Goal: Answer question/provide support: Share knowledge or assist other users

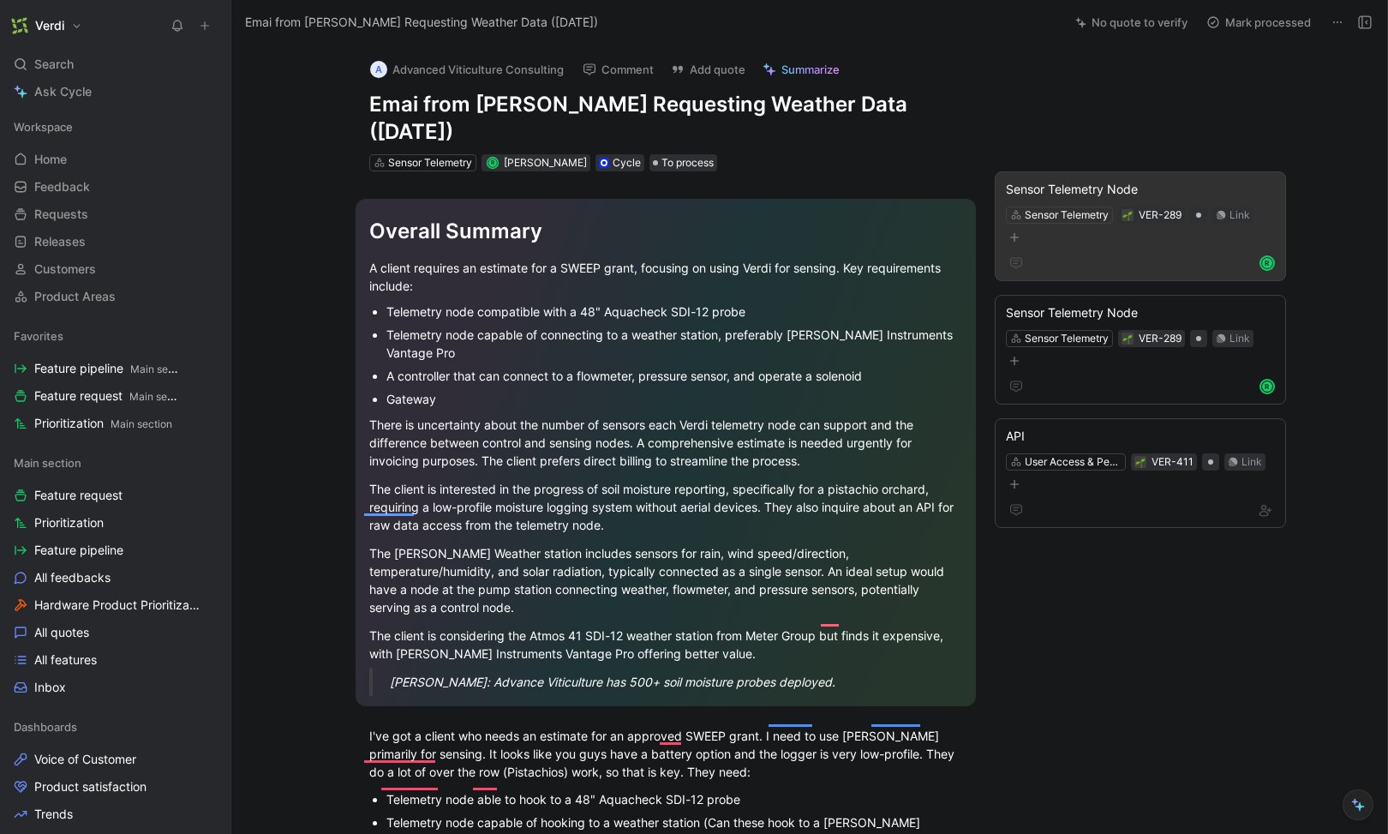
click at [1010, 235] on icon "button" at bounding box center [1015, 237] width 10 height 10
click at [1017, 93] on p "Can these hook to a [PERSON_NAME] Instruments Vantage Pro? If not, what weather…" at bounding box center [1135, 102] width 271 height 54
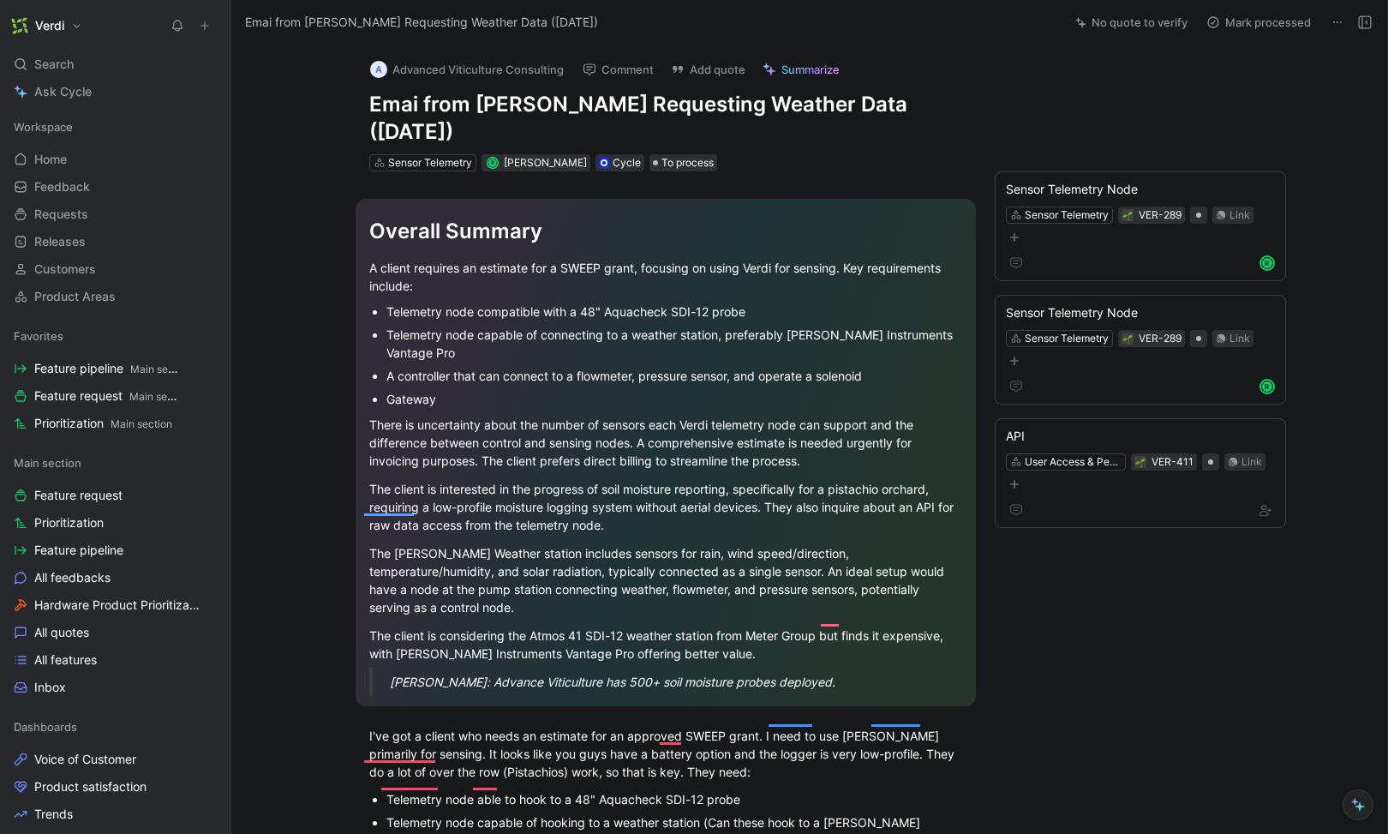
click at [960, 93] on div "A Advanced Viticulture Consulting Comment Add quote Summarize Emai from [PERSON…" at bounding box center [666, 109] width 658 height 129
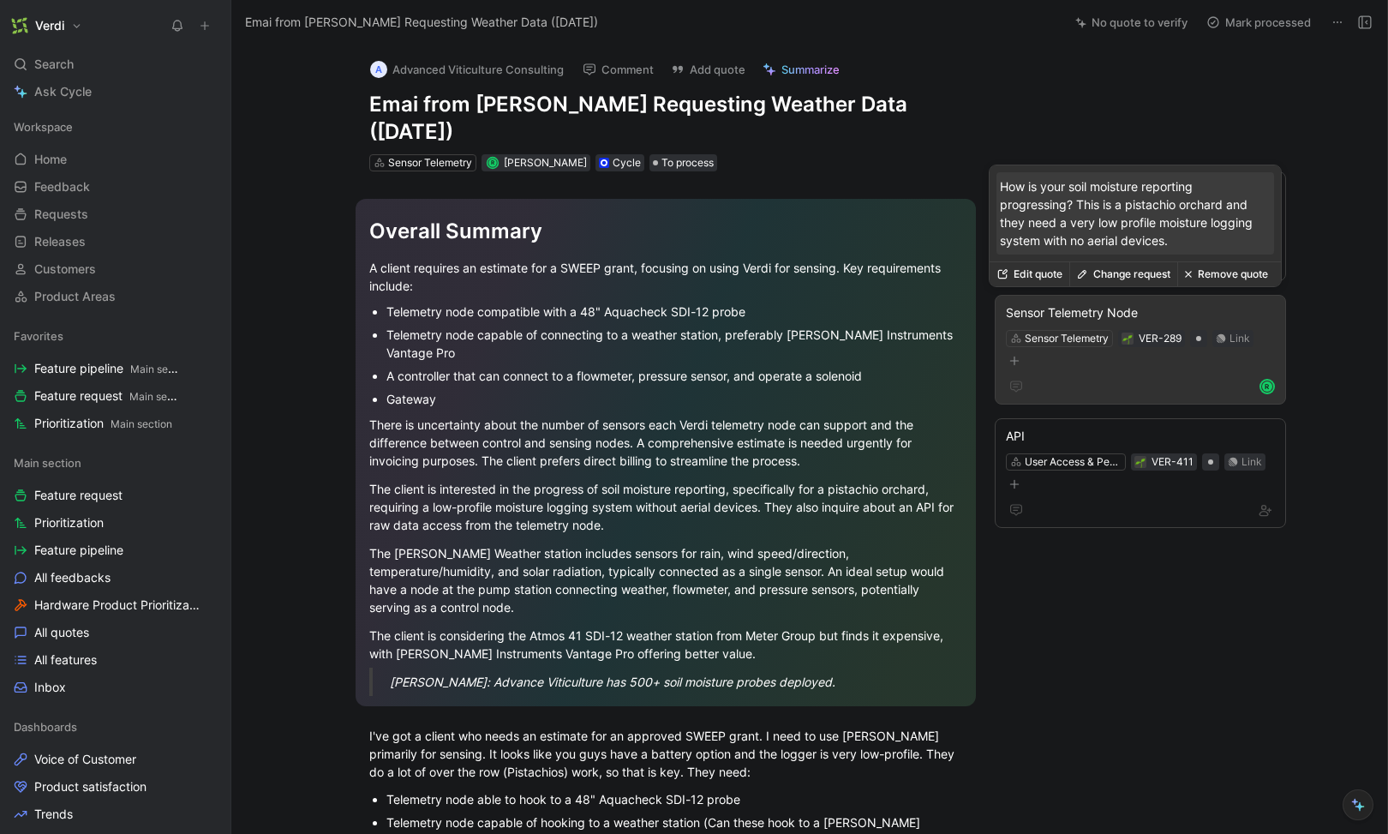
click at [1095, 267] on button "Change request" at bounding box center [1124, 274] width 108 height 24
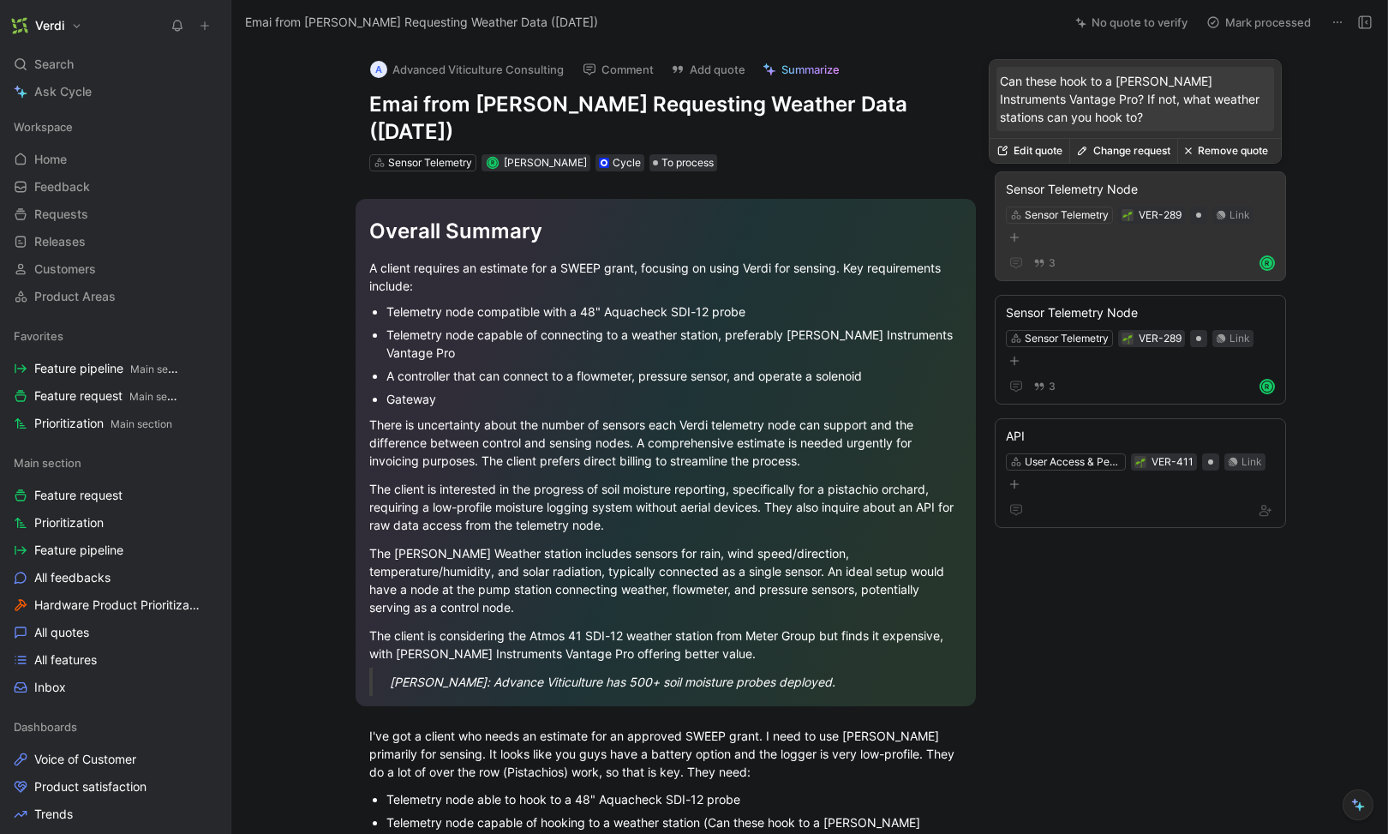
click at [1039, 152] on button "Edit quote" at bounding box center [1030, 151] width 80 height 24
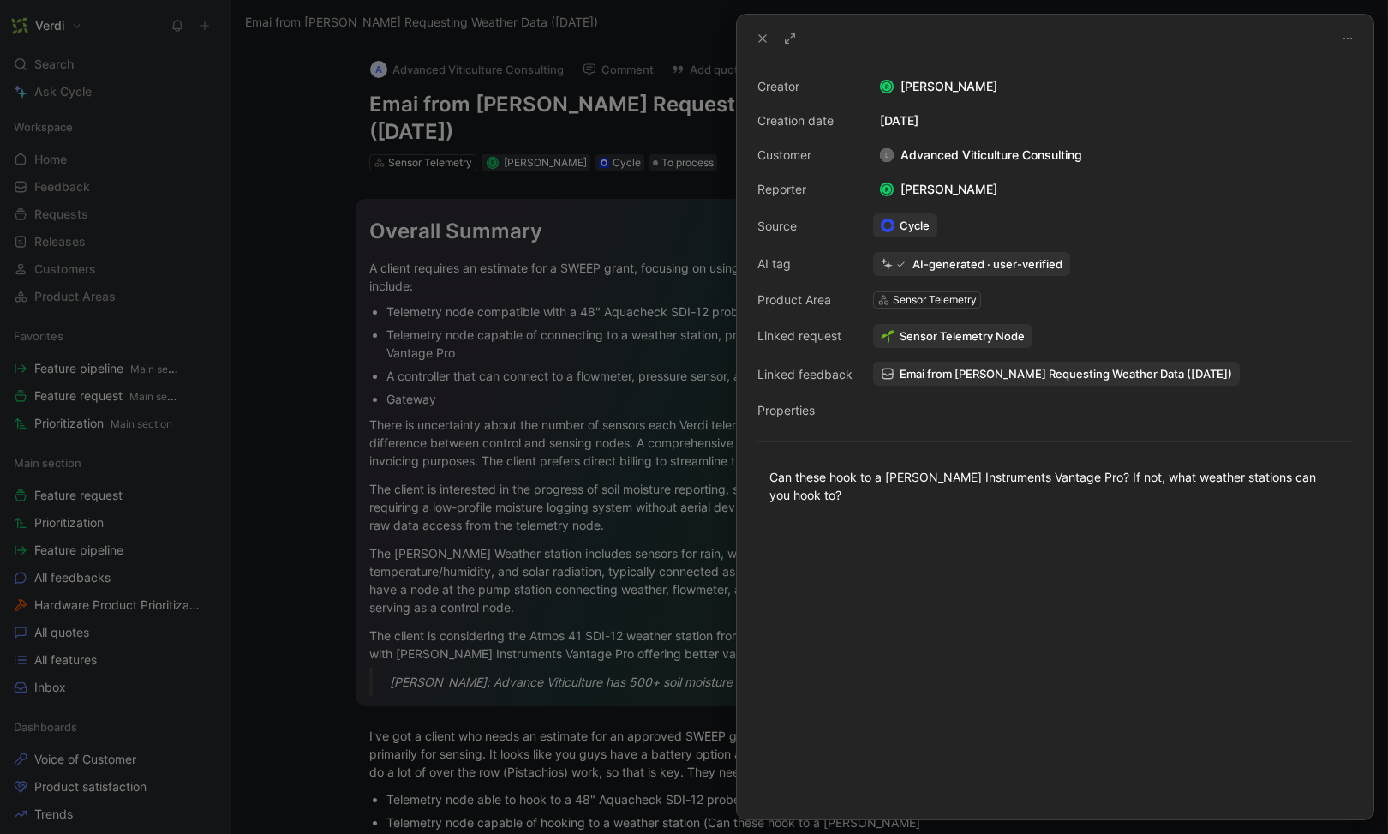
click at [478, 680] on div at bounding box center [694, 417] width 1388 height 834
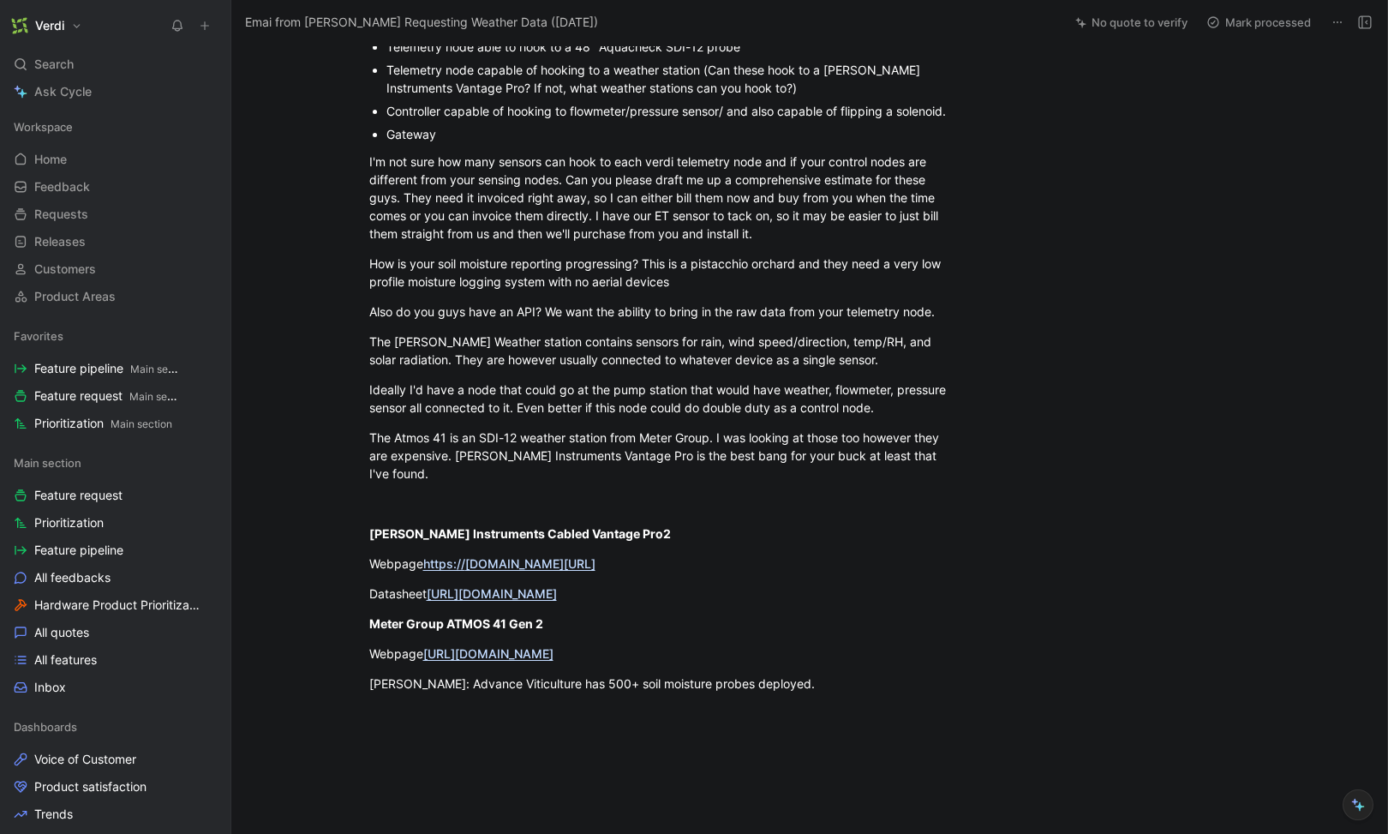
scroll to position [841, 0]
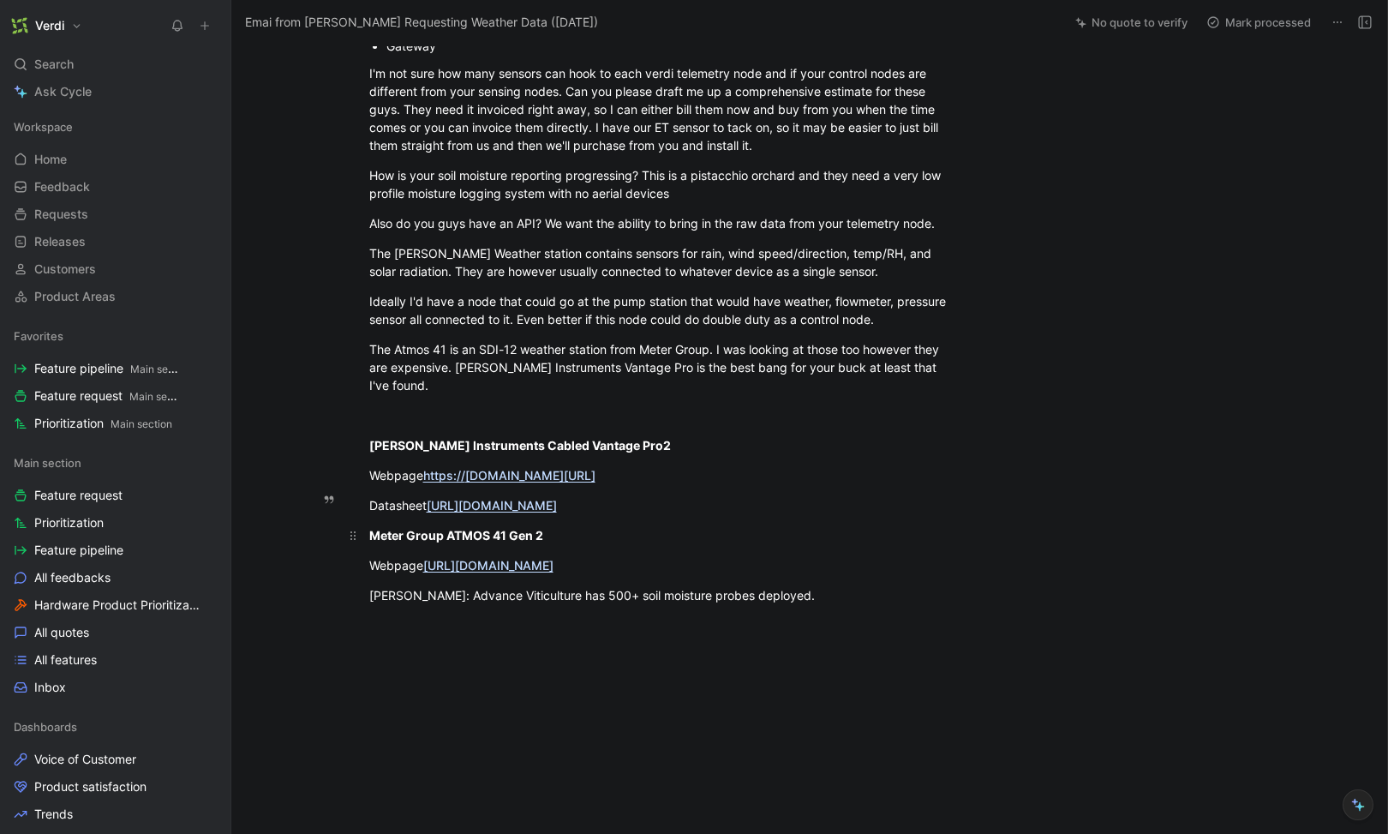
click at [435, 528] on strong "Meter Group ATMOS 41 Gen 2" at bounding box center [456, 535] width 174 height 15
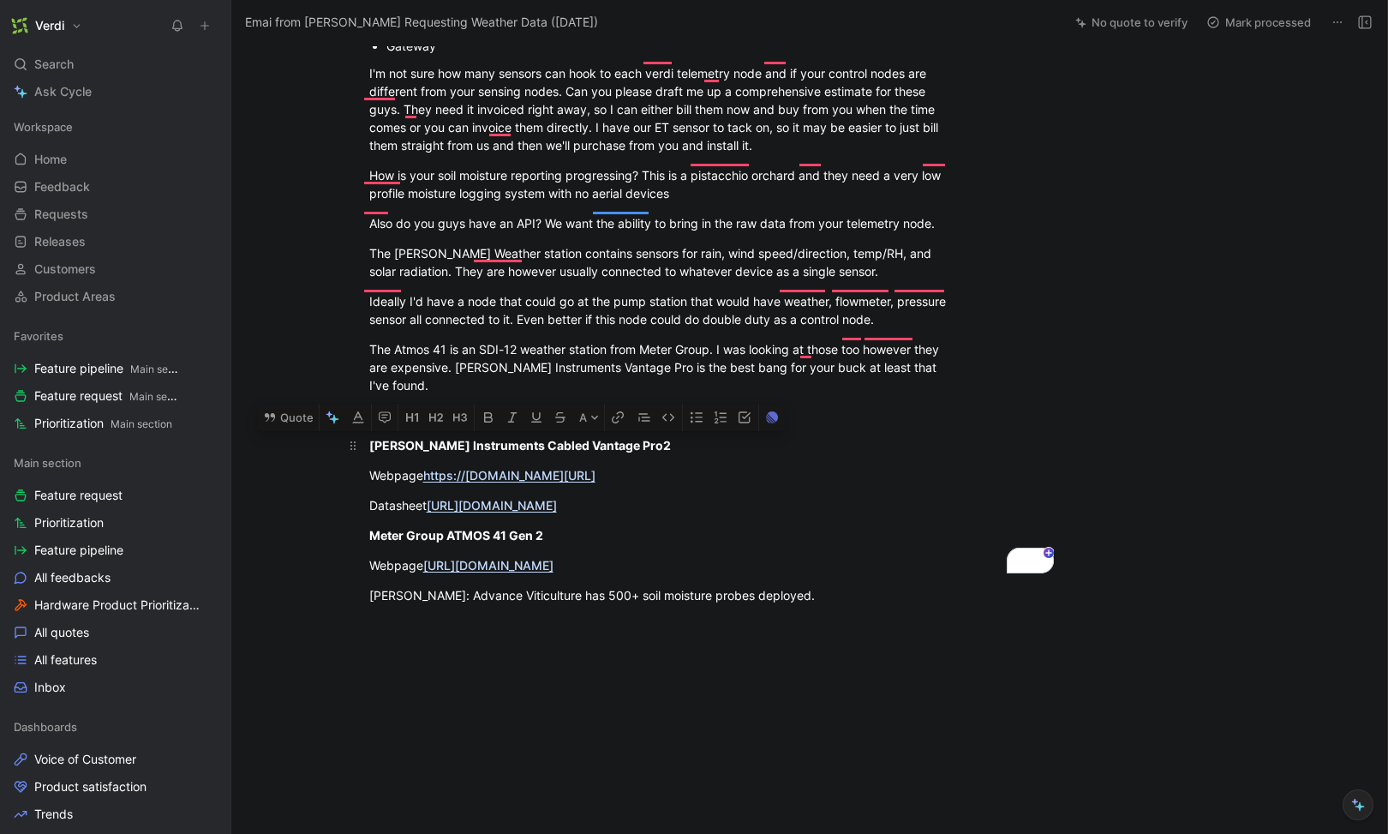
drag, startPoint x: 689, startPoint y: 534, endPoint x: 357, endPoint y: 413, distance: 353.0
click at [357, 413] on div "Quote A Overall Summary A client requires an estimate for a SWEEP grant, focusi…" at bounding box center [665, 102] width 796 height 1543
copy div "[PERSON_NAME] Instruments Cabled Vantage Pro2 Webpage https:// [DOMAIN_NAME][UR…"
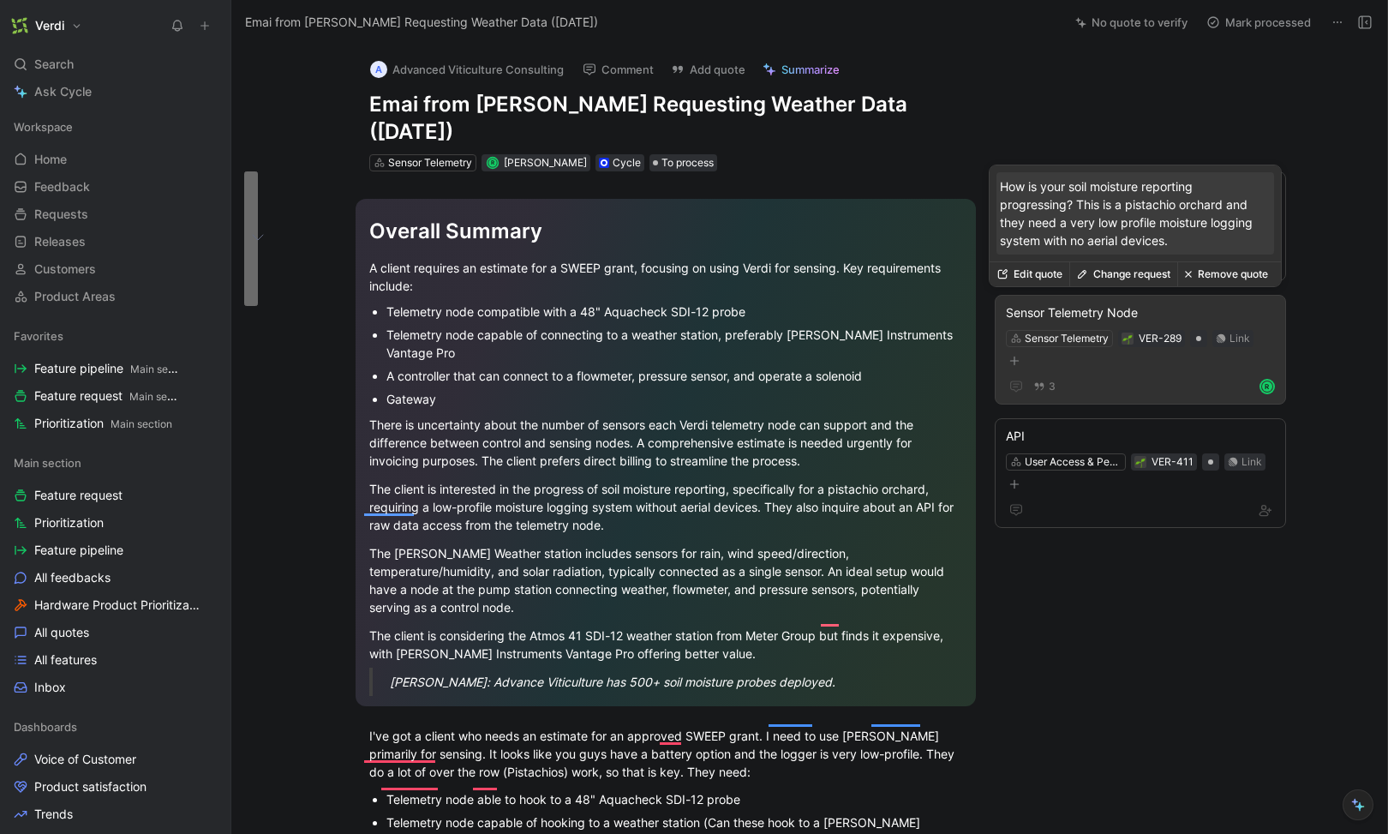
click at [1029, 269] on button "Edit quote" at bounding box center [1030, 274] width 80 height 24
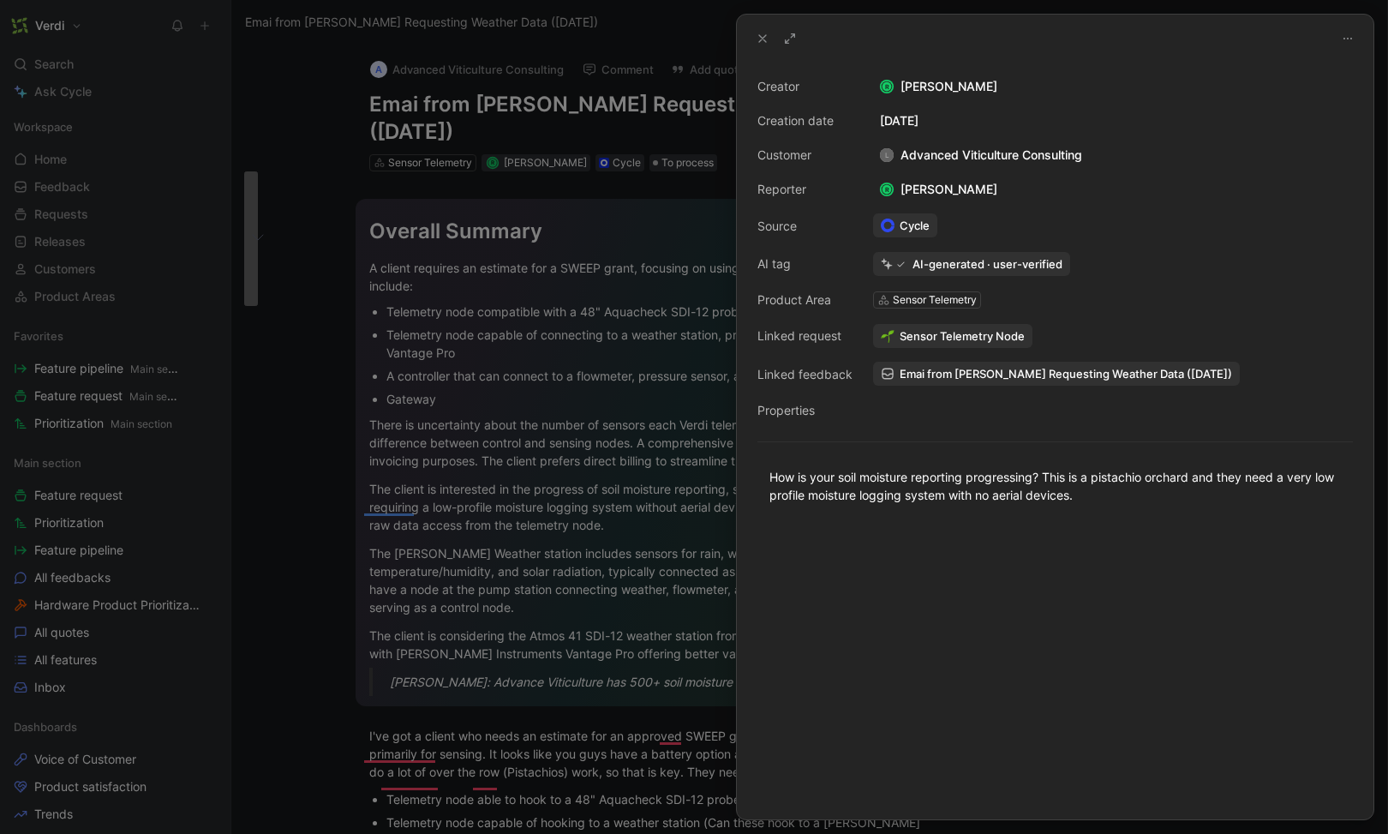
click at [654, 406] on div at bounding box center [694, 417] width 1388 height 834
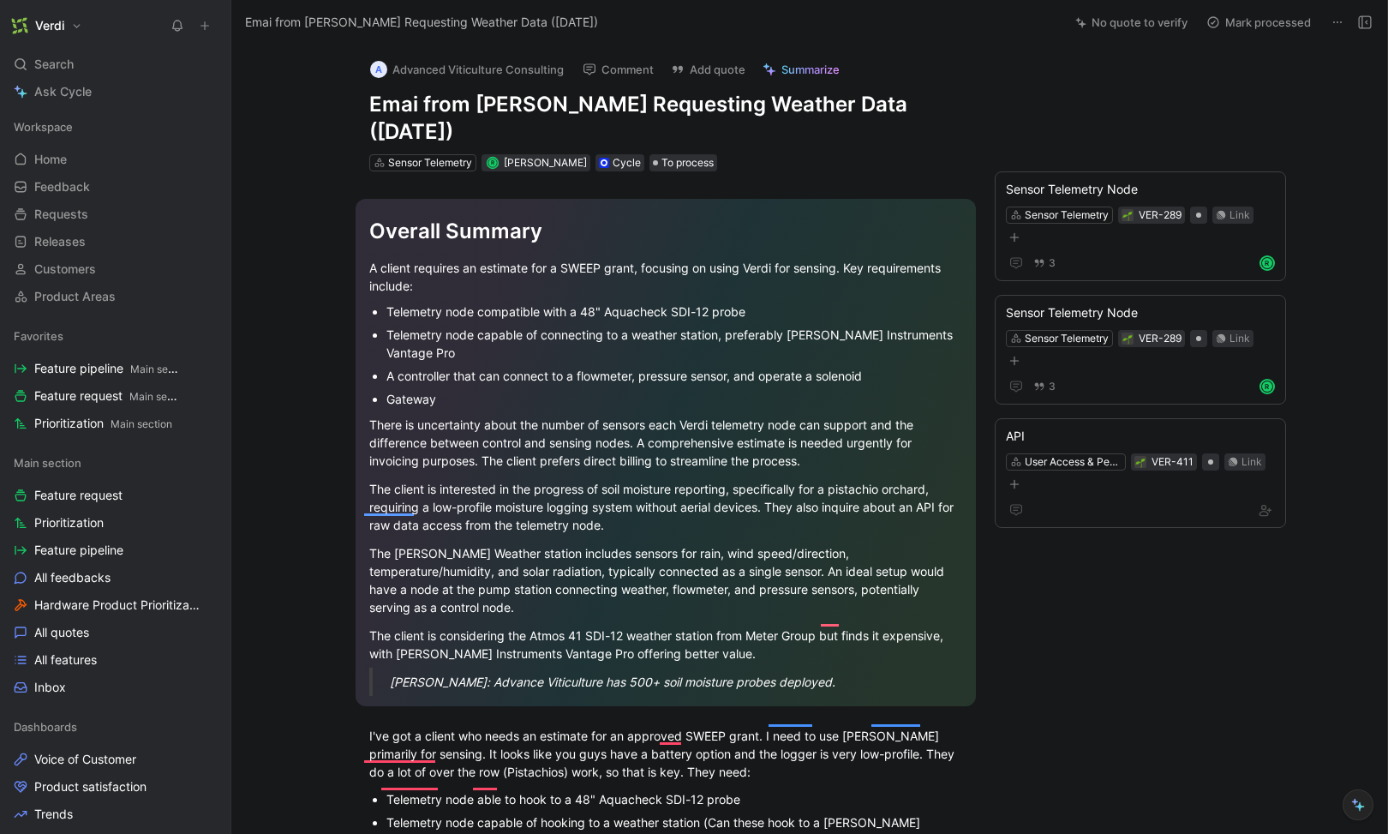
click at [1122, 691] on div "A Advanced Viticulture Consulting Comment Add quote Summarize Emai from [PERSON…" at bounding box center [809, 439] width 1156 height 789
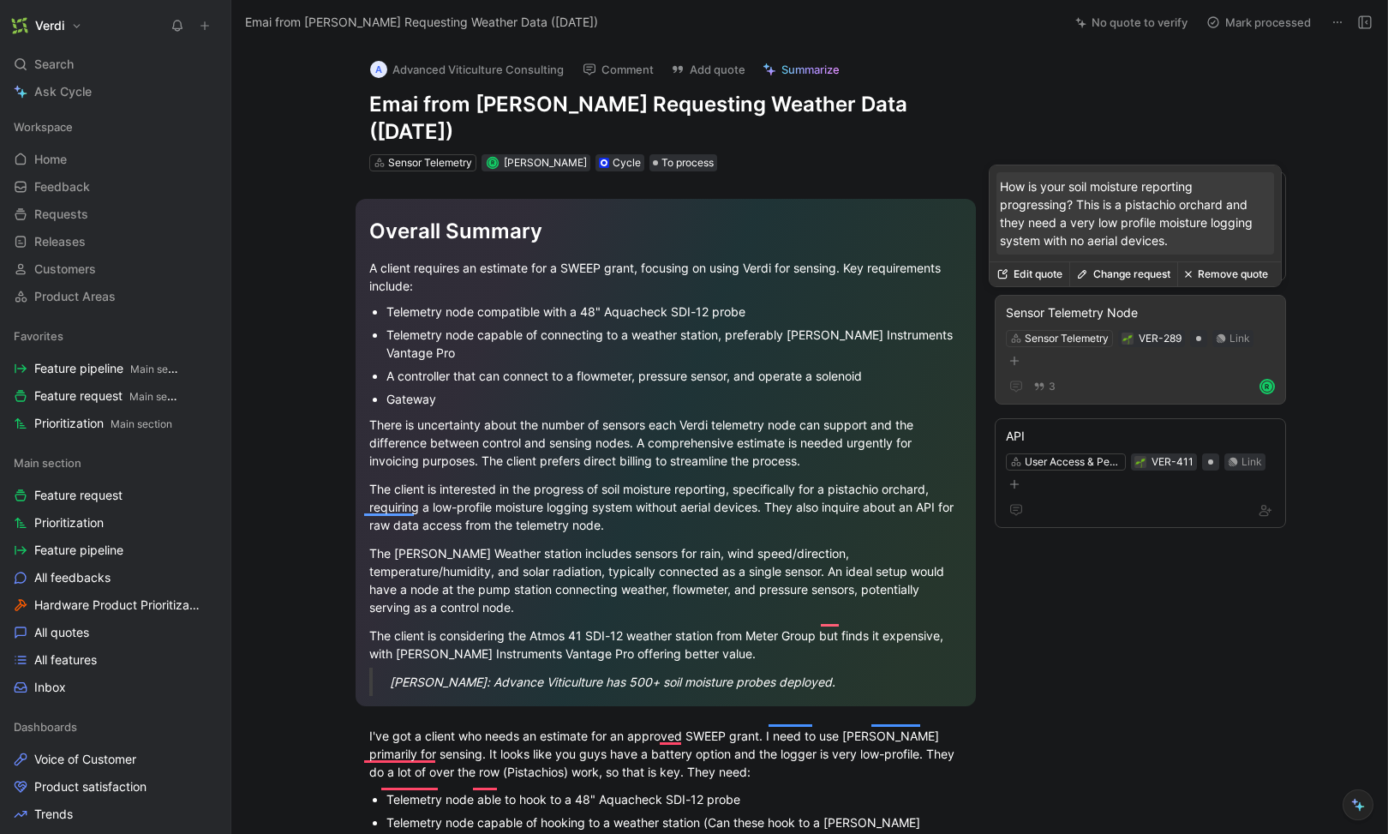
click at [1021, 268] on button "Edit quote" at bounding box center [1030, 274] width 80 height 24
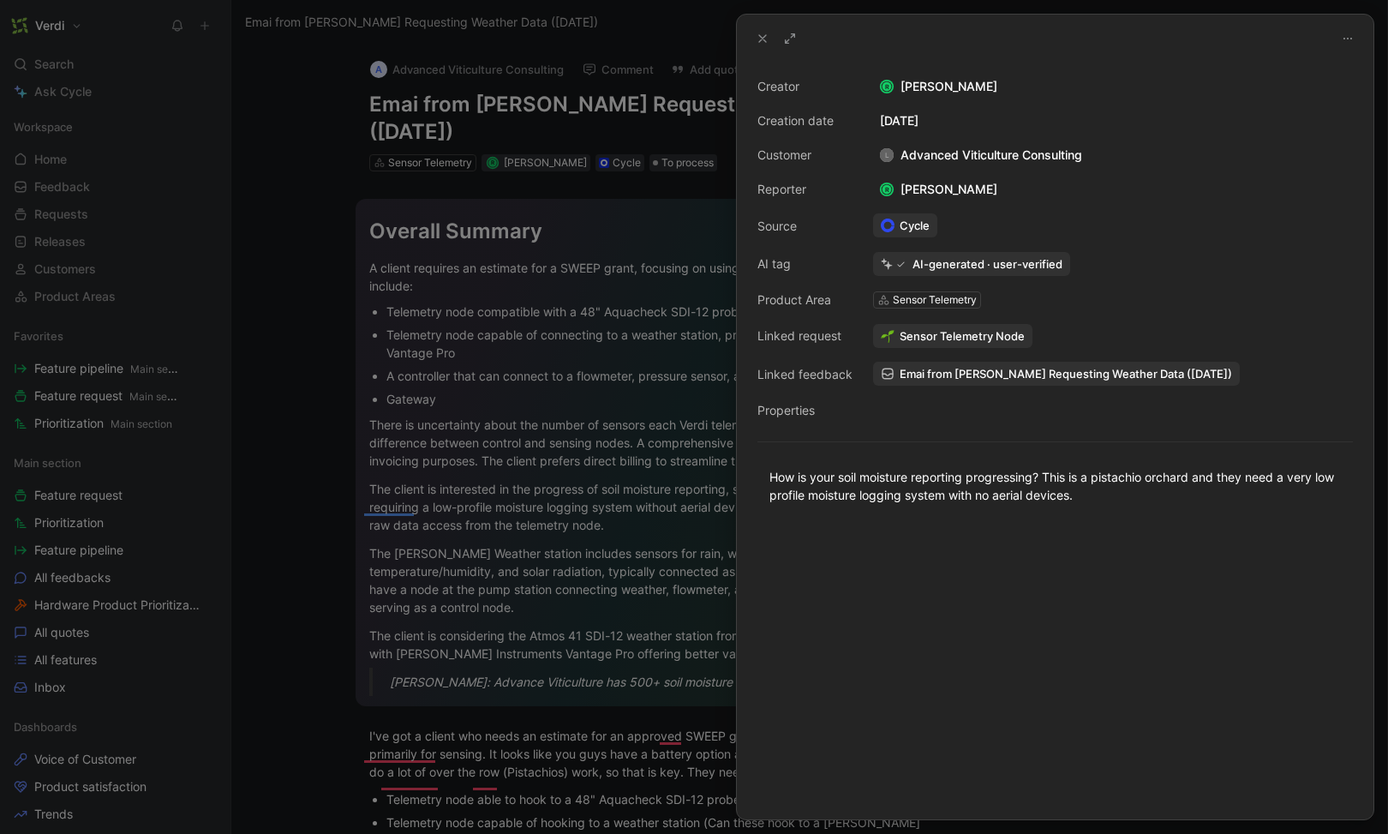
click at [704, 501] on div at bounding box center [694, 417] width 1388 height 834
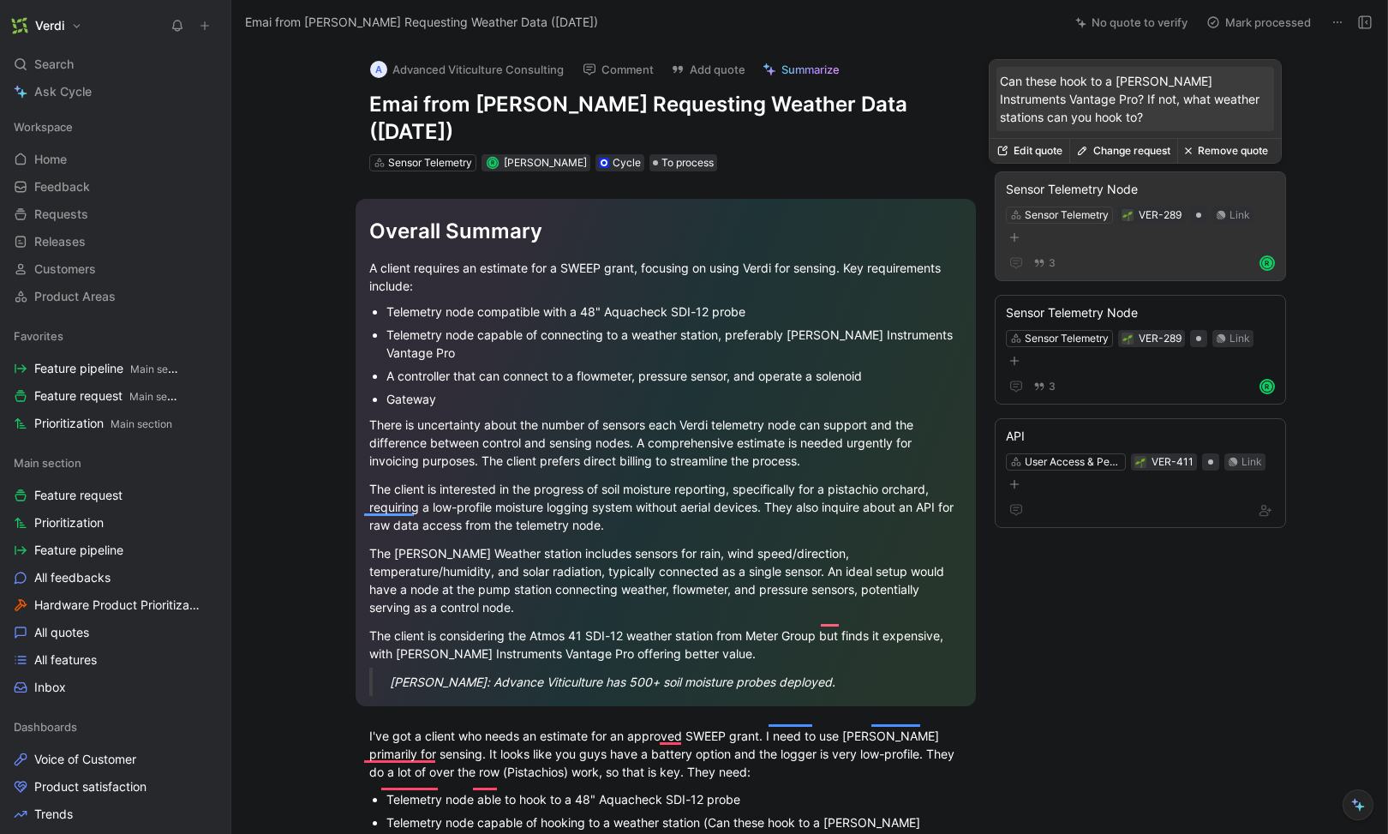
click at [1034, 146] on button "Edit quote" at bounding box center [1030, 151] width 80 height 24
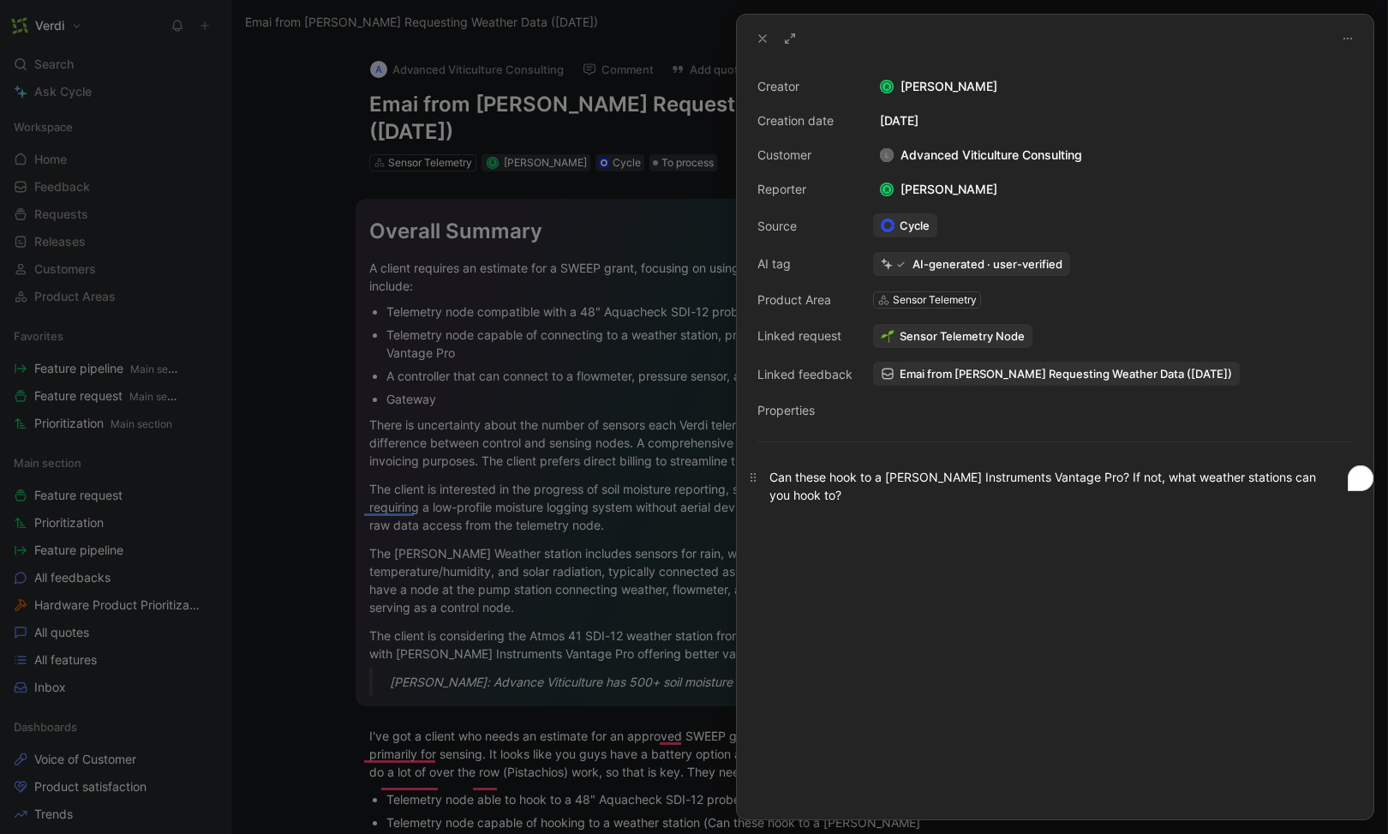
click at [1358, 475] on div "Can these hook to a [PERSON_NAME] Instruments Vantage Pro? If not, what weather…" at bounding box center [1055, 486] width 637 height 74
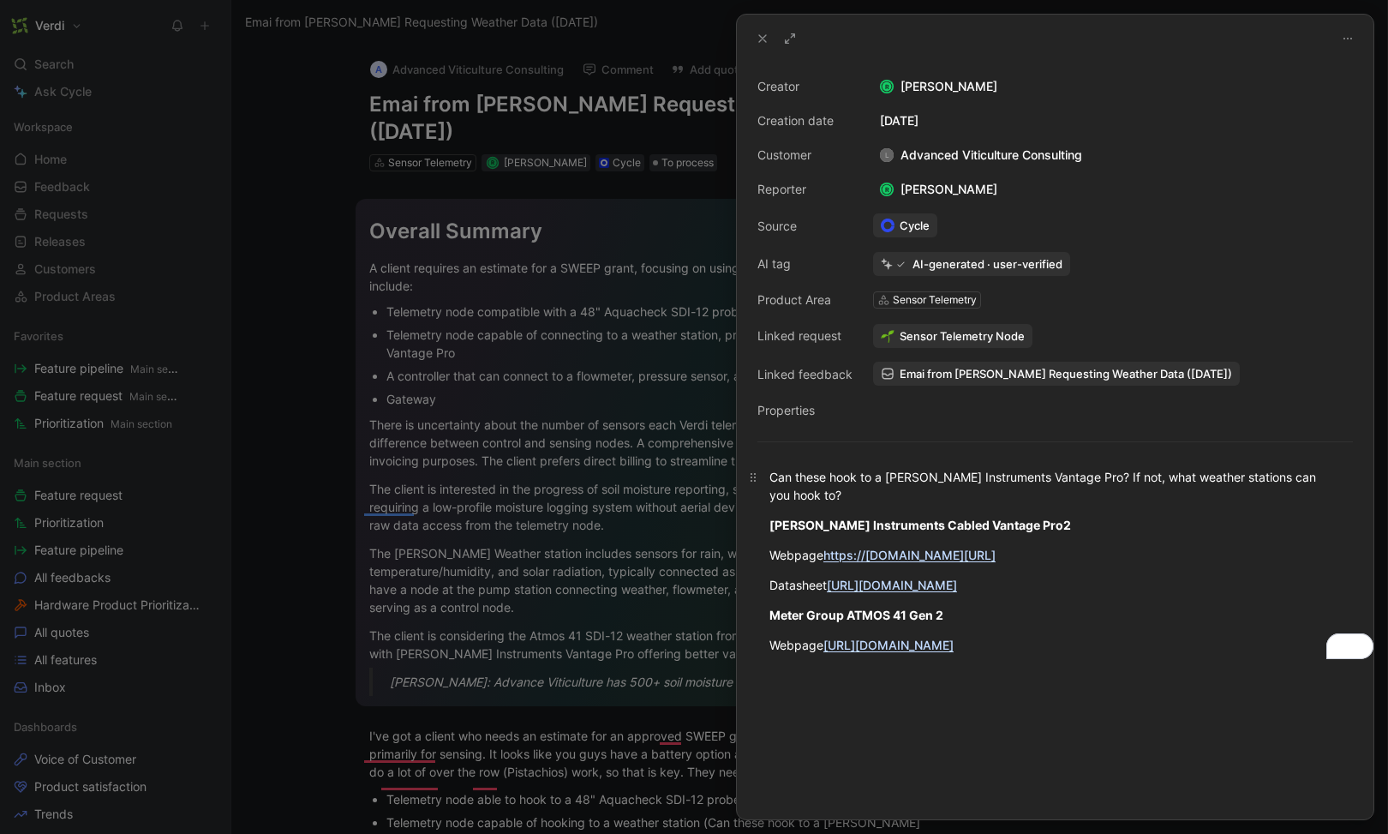
click at [1052, 479] on div "Can these hook to a [PERSON_NAME] Instruments Vantage Pro? If not, what weather…" at bounding box center [1056, 486] width 572 height 36
click at [883, 481] on div "Can these hook to a [PERSON_NAME] Instruments Vantage Pro? If not, what weather…" at bounding box center [1056, 486] width 572 height 36
drag, startPoint x: 1064, startPoint y: 473, endPoint x: 906, endPoint y: 482, distance: 157.9
click at [912, 482] on div "Can these hook to a [PERSON_NAME] Instruments Vantage Pro? If not, what weather…" at bounding box center [1056, 486] width 572 height 36
click at [887, 482] on div "Can these hook to a [PERSON_NAME] Instruments Vantage Pro? If not, what weather…" at bounding box center [1056, 486] width 572 height 36
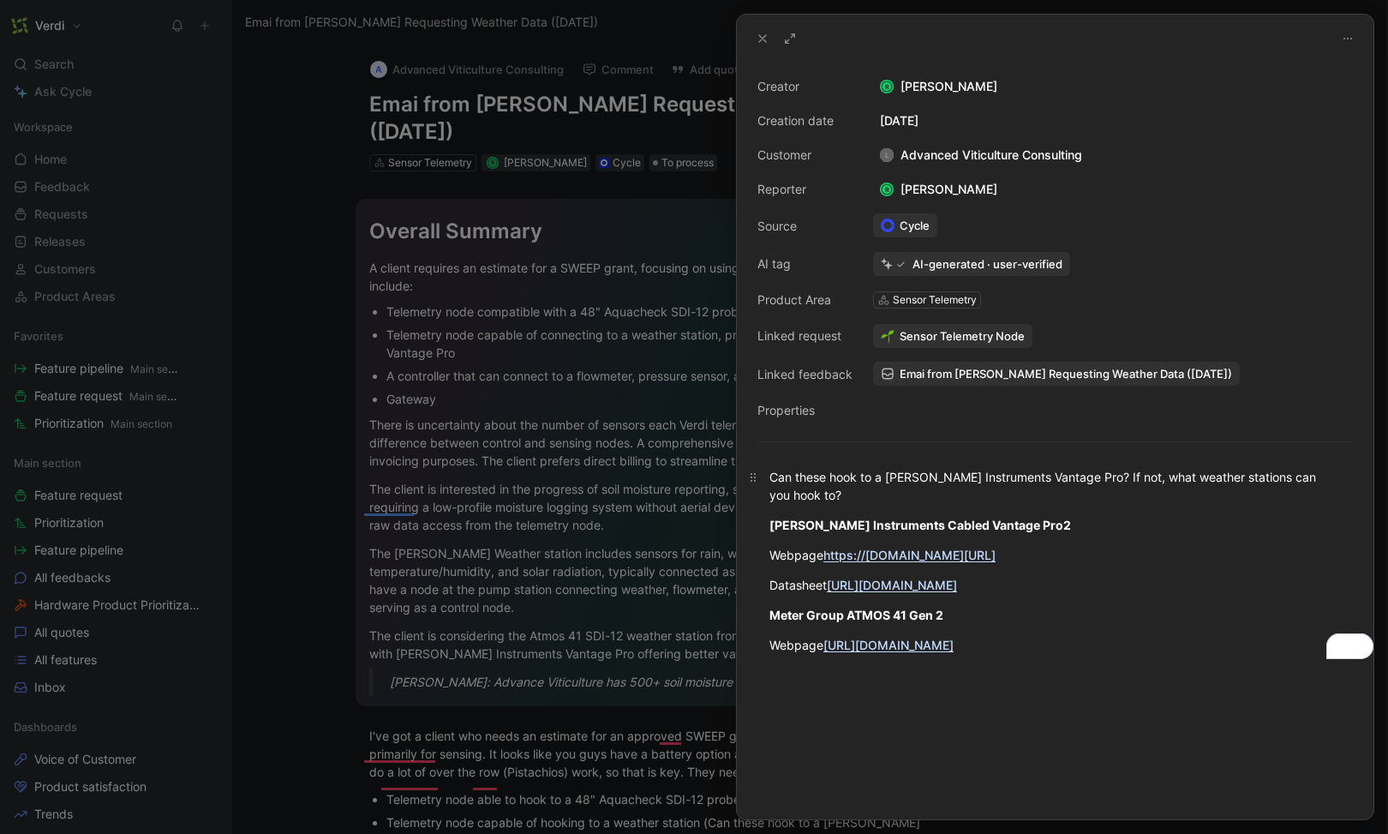
click at [1064, 474] on div "Can these hook to a [PERSON_NAME] Instruments Vantage Pro? If not, what weather…" at bounding box center [1056, 486] width 572 height 36
click at [1063, 479] on div "Can these hook to a [PERSON_NAME] Instruments Vantage Pro? If not, what weather…" at bounding box center [1056, 486] width 572 height 36
click at [832, 476] on div "Can these hook to a [PERSON_NAME] Instruments Vantage Pro or Meter Group ATMOS …" at bounding box center [1056, 486] width 572 height 36
click at [842, 489] on div "Can these hook to a [PERSON_NAME] Instruments Vantage Pro or Meter Group ATMOS …" at bounding box center [1056, 486] width 572 height 36
click at [888, 501] on div "Can these hook to a [PERSON_NAME] Instruments Vantage Pro or Meter Group ATMOS …" at bounding box center [1056, 486] width 572 height 36
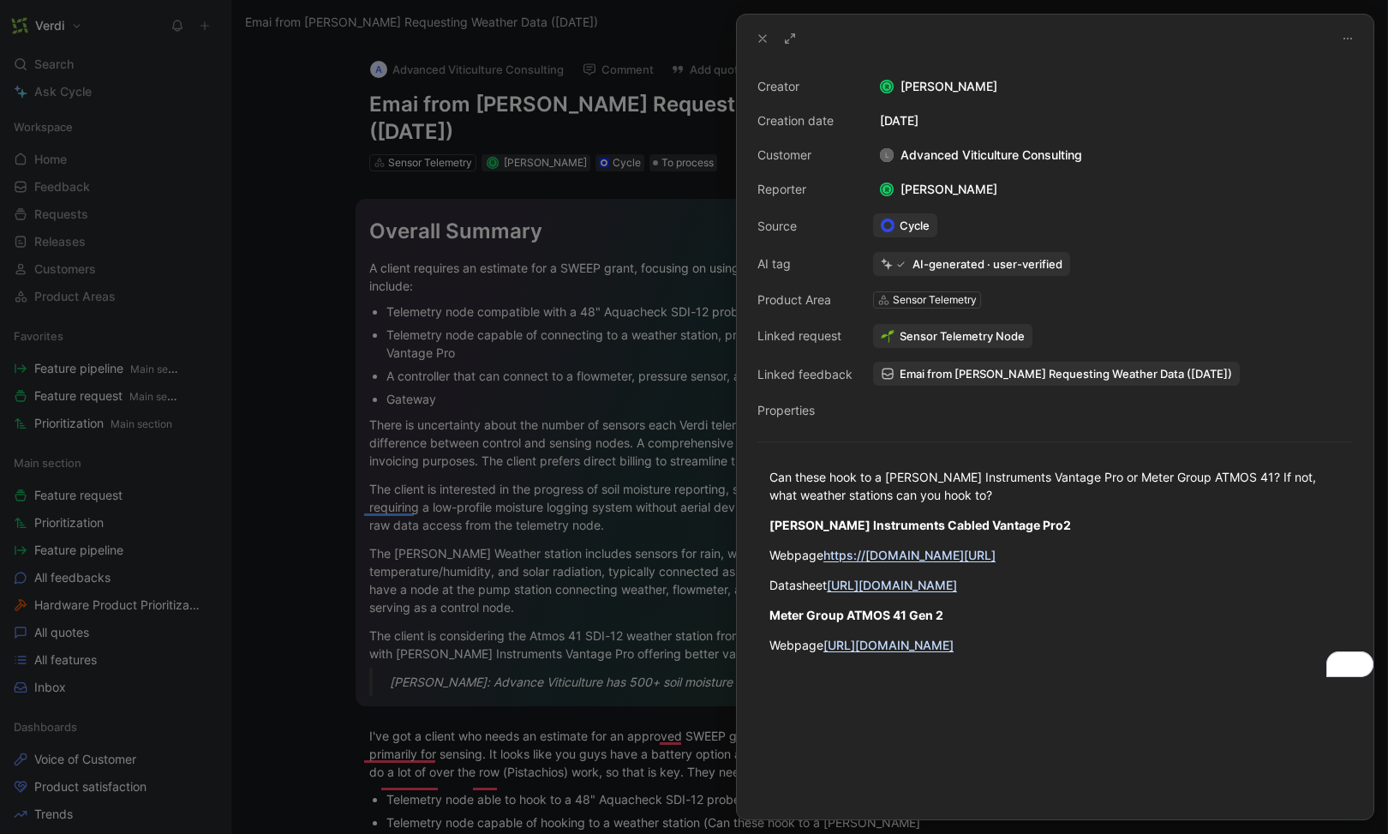
click at [757, 454] on div "Can these hook to a [PERSON_NAME] Instruments Vantage Pro or Meter Group ATMOS …" at bounding box center [1055, 561] width 637 height 224
click at [650, 387] on div at bounding box center [694, 417] width 1388 height 834
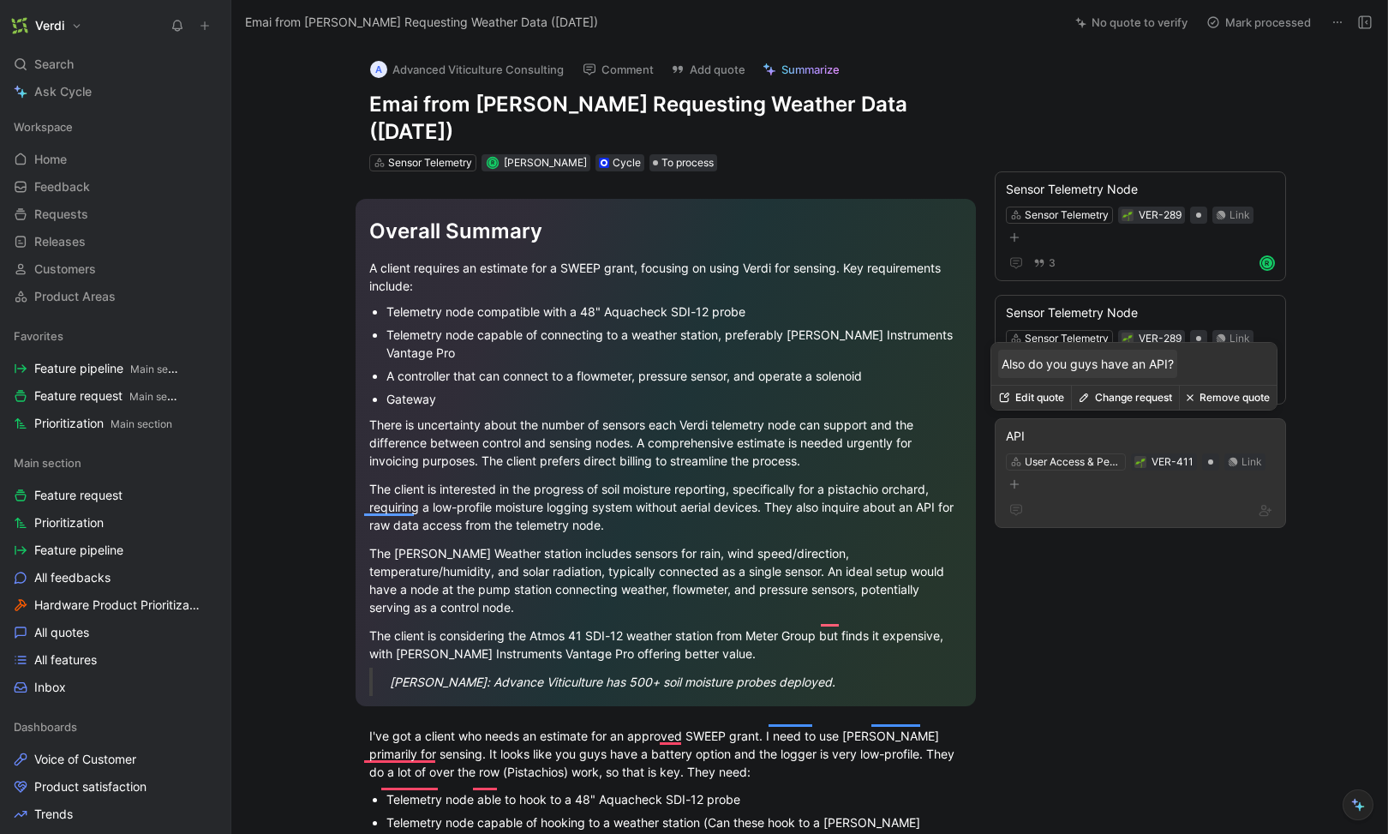
click at [1022, 399] on button "Edit quote" at bounding box center [1032, 398] width 80 height 24
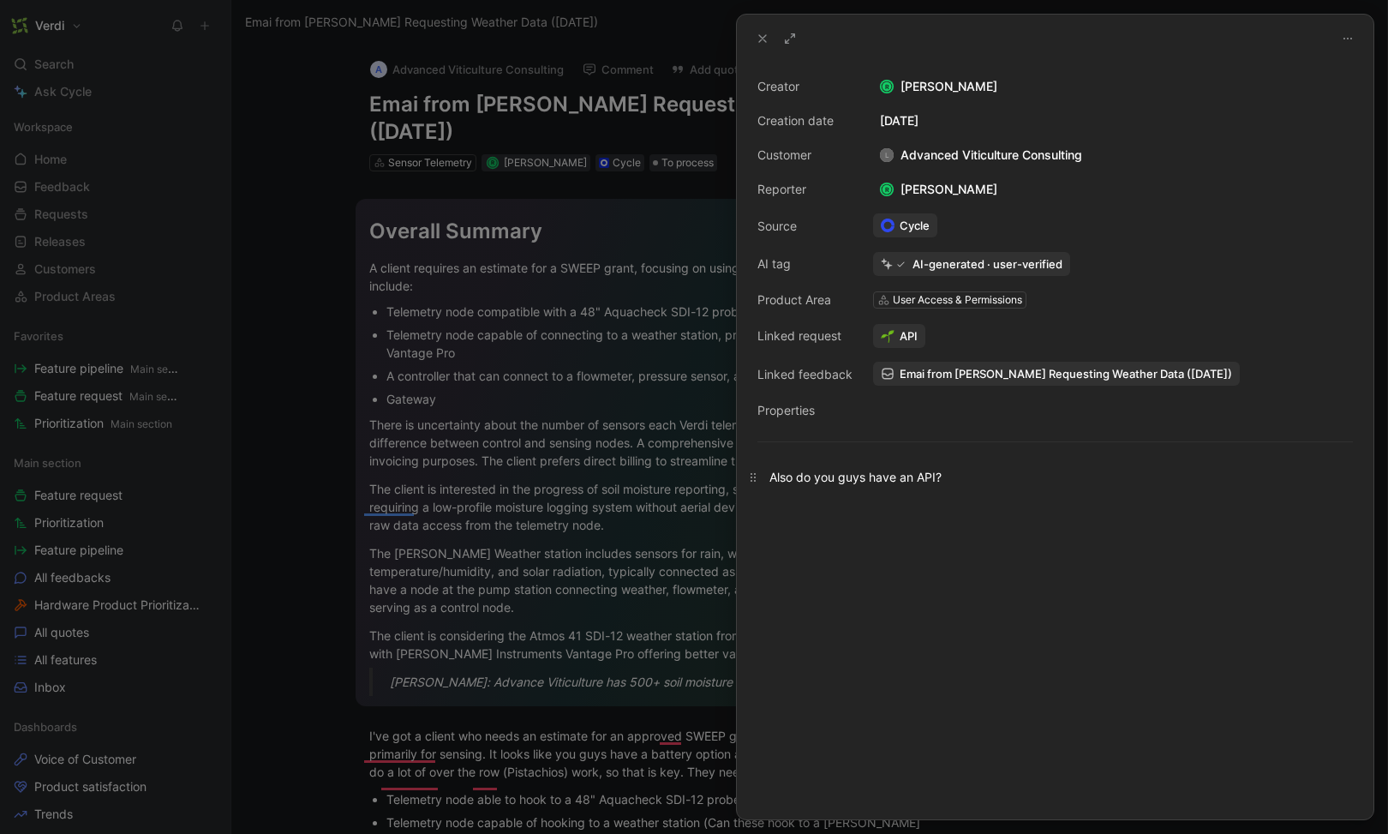
click at [979, 478] on div "Also do you guys have an API?" at bounding box center [1056, 477] width 572 height 18
click at [626, 490] on div at bounding box center [694, 417] width 1388 height 834
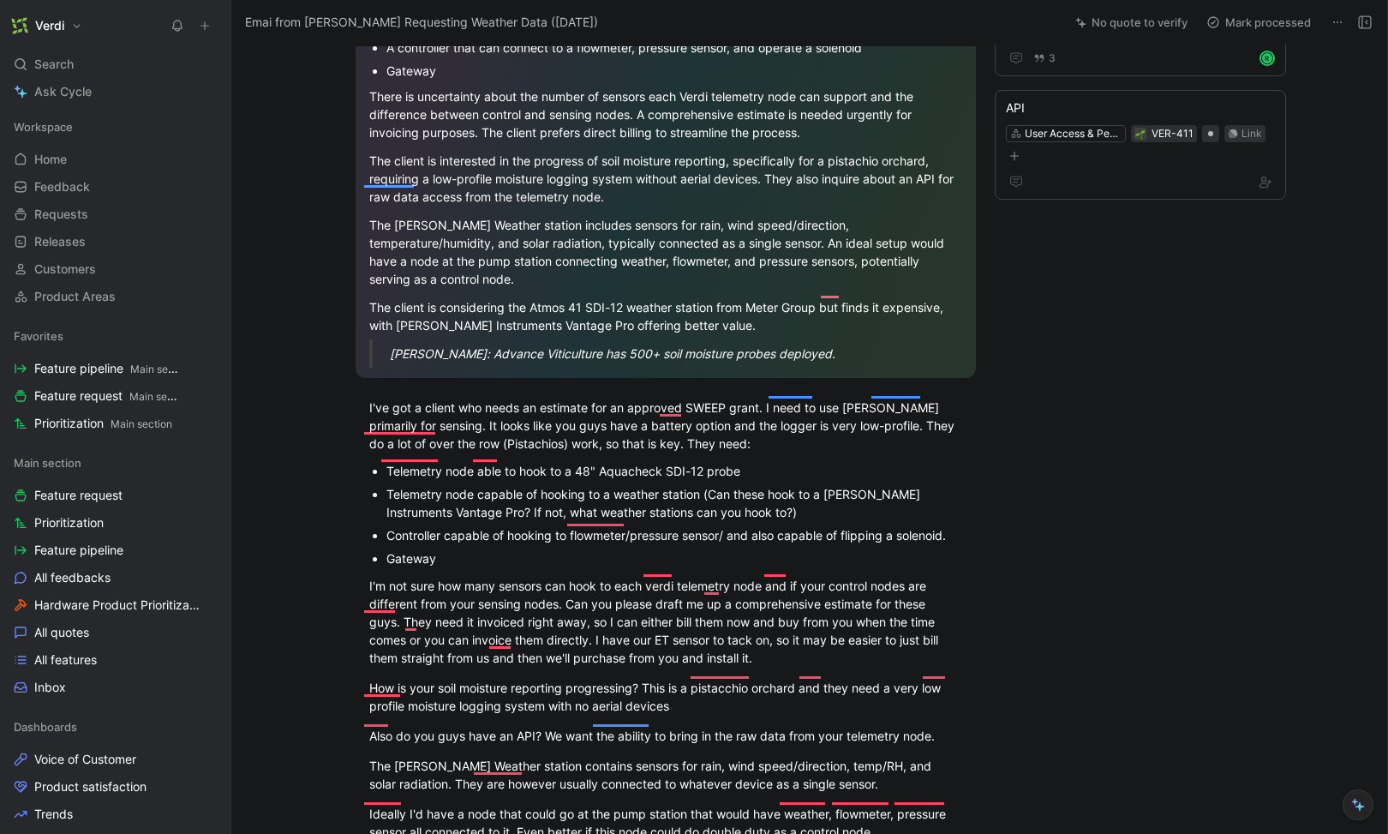
scroll to position [417, 0]
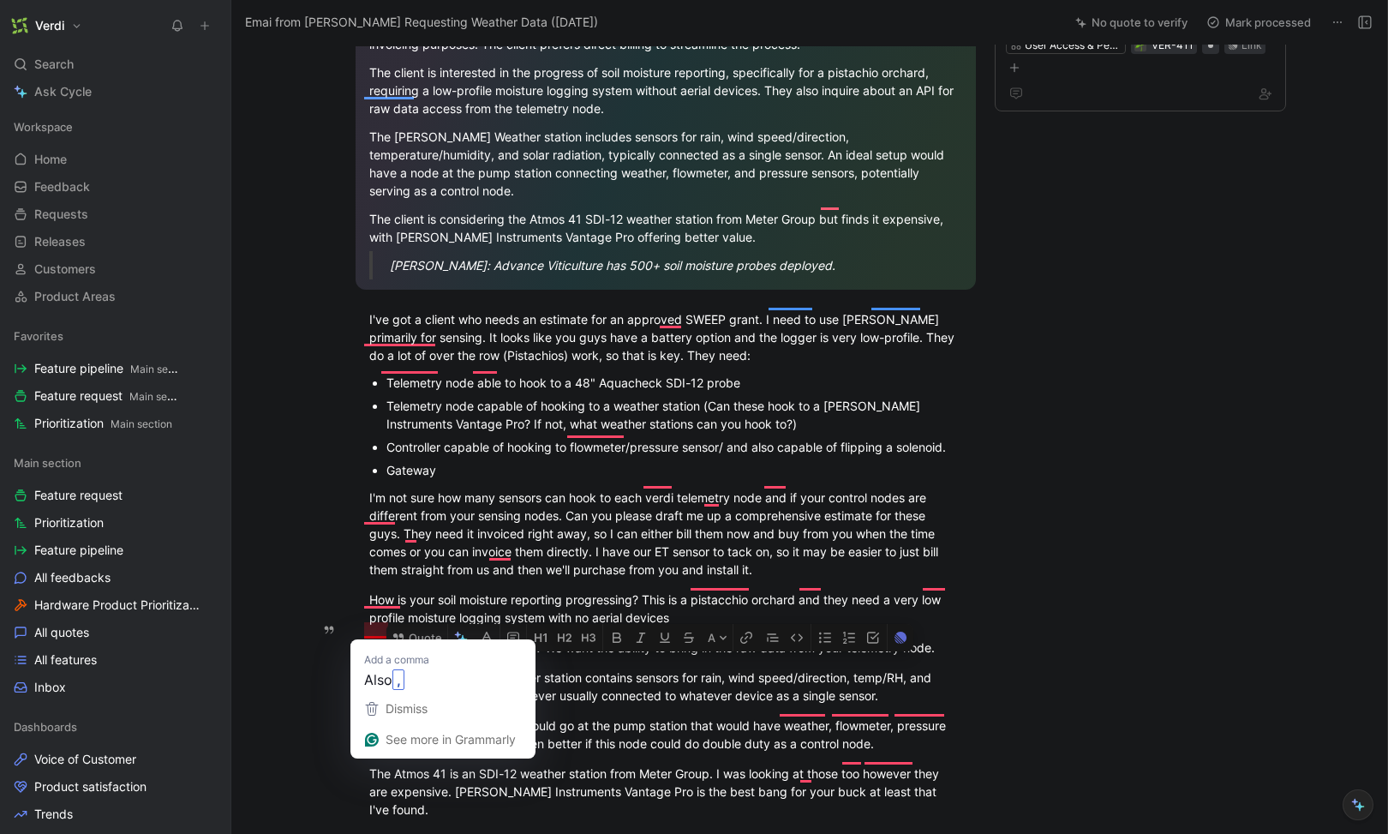
drag, startPoint x: 950, startPoint y: 631, endPoint x: 365, endPoint y: 630, distance: 584.5
click at [369, 638] on div "Also do you guys have an API? We want the ability to bring in the raw data from…" at bounding box center [665, 647] width 593 height 18
copy div "Also do you guys have an API? We want the ability to bring in the raw data from…"
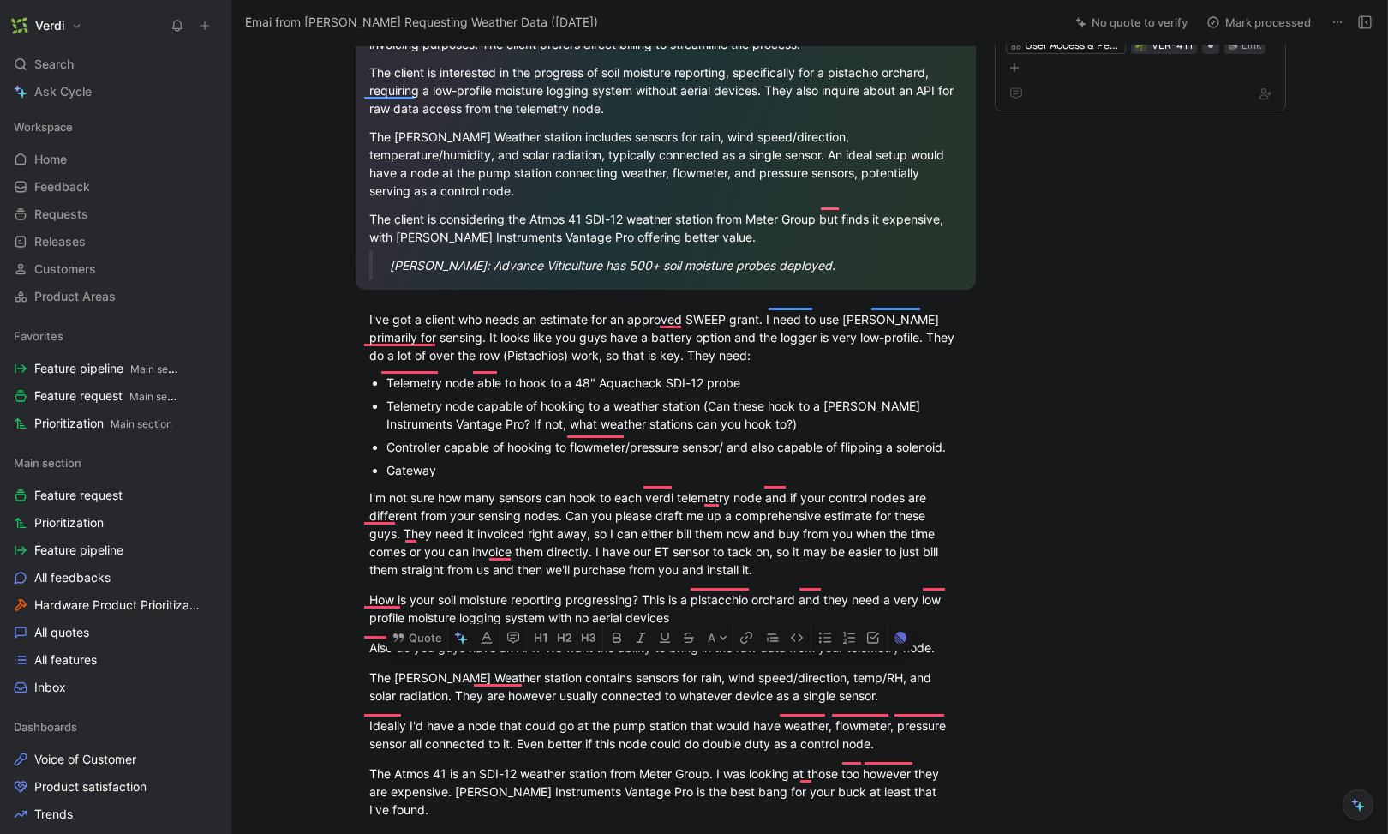
click at [1166, 250] on div "A Advanced Viticulture Consulting Comment Add quote Summarize Emai from [PERSON…" at bounding box center [809, 439] width 1156 height 789
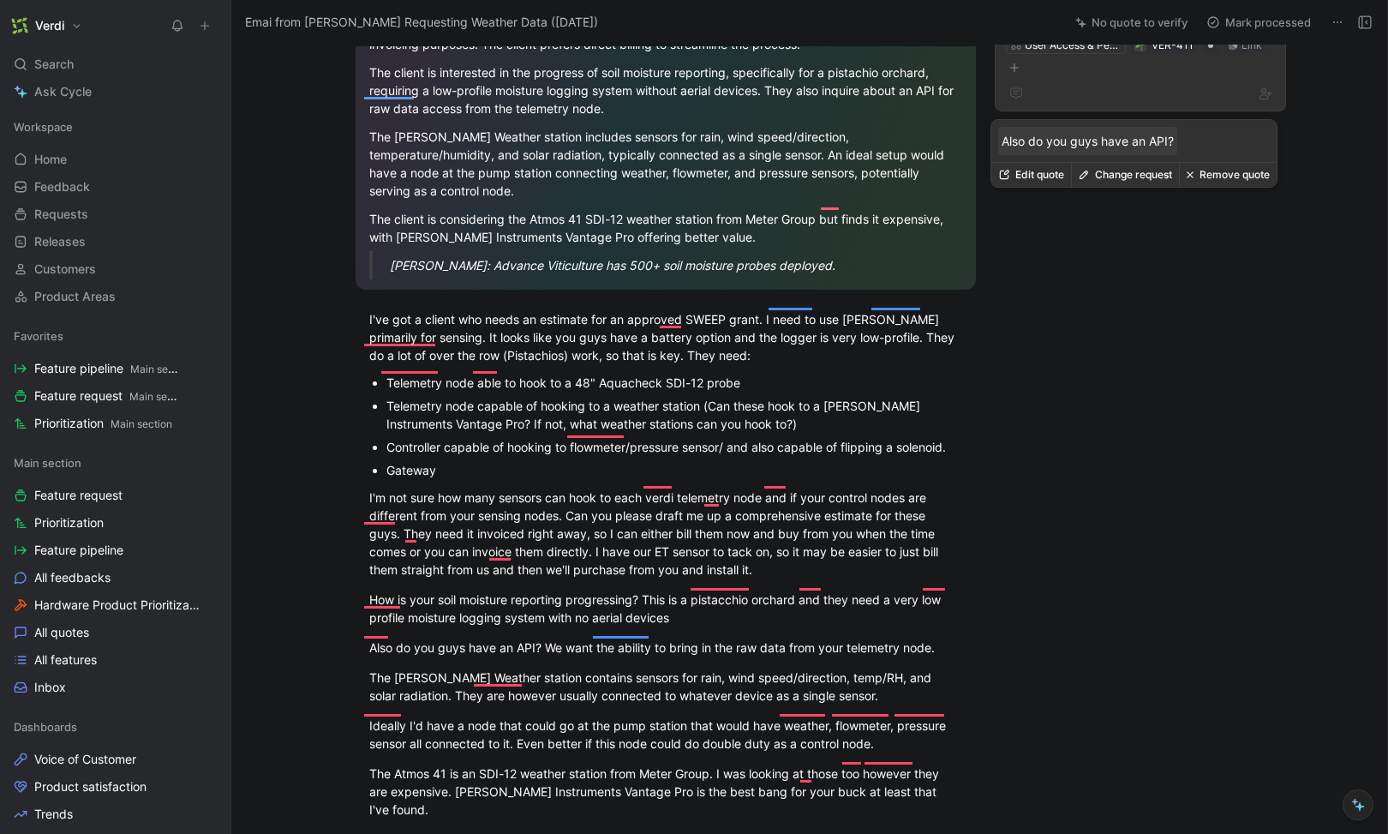
scroll to position [329, 0]
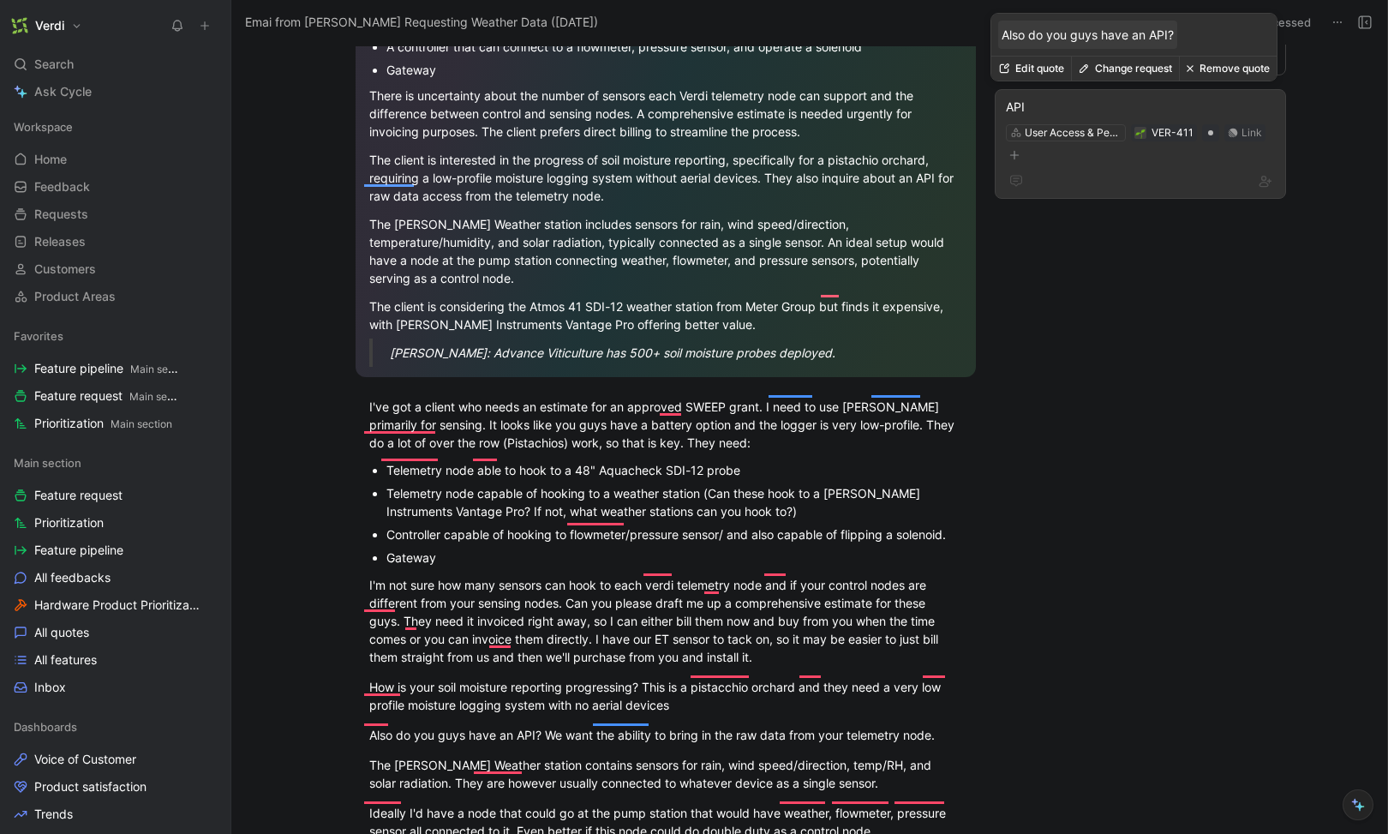
click at [1052, 69] on button "Edit quote" at bounding box center [1032, 69] width 80 height 24
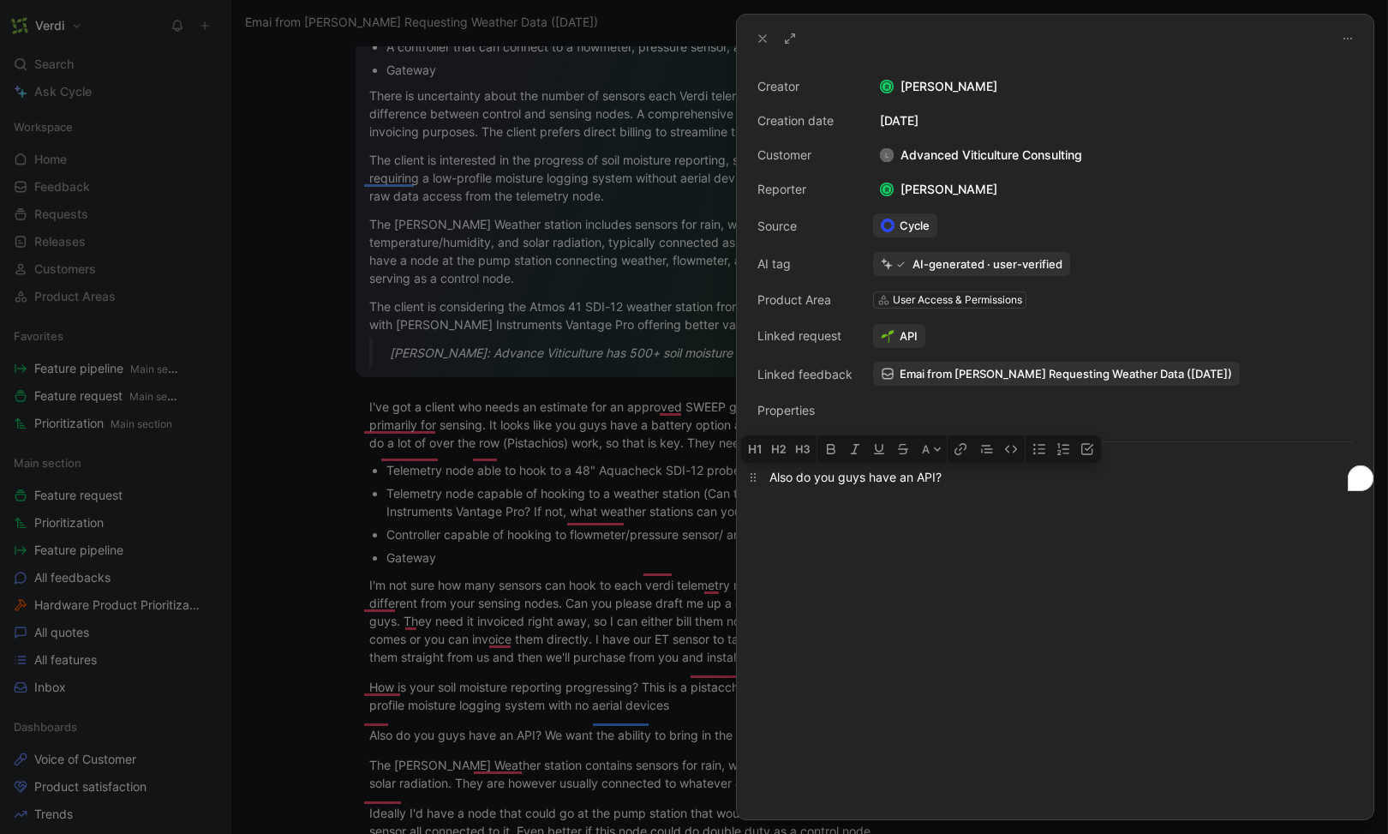
drag, startPoint x: 955, startPoint y: 477, endPoint x: 763, endPoint y: 483, distance: 192.0
click at [763, 483] on p "Also do you guys have an API?" at bounding box center [1055, 477] width 637 height 28
paste div "To enrich screen reader interactions, please activate Accessibility in Grammarl…"
drag, startPoint x: 806, startPoint y: 480, endPoint x: 761, endPoint y: 481, distance: 44.6
click at [761, 481] on p "Also do you guys have an API? We want the ability to bring in the raw data from…" at bounding box center [1055, 477] width 637 height 28
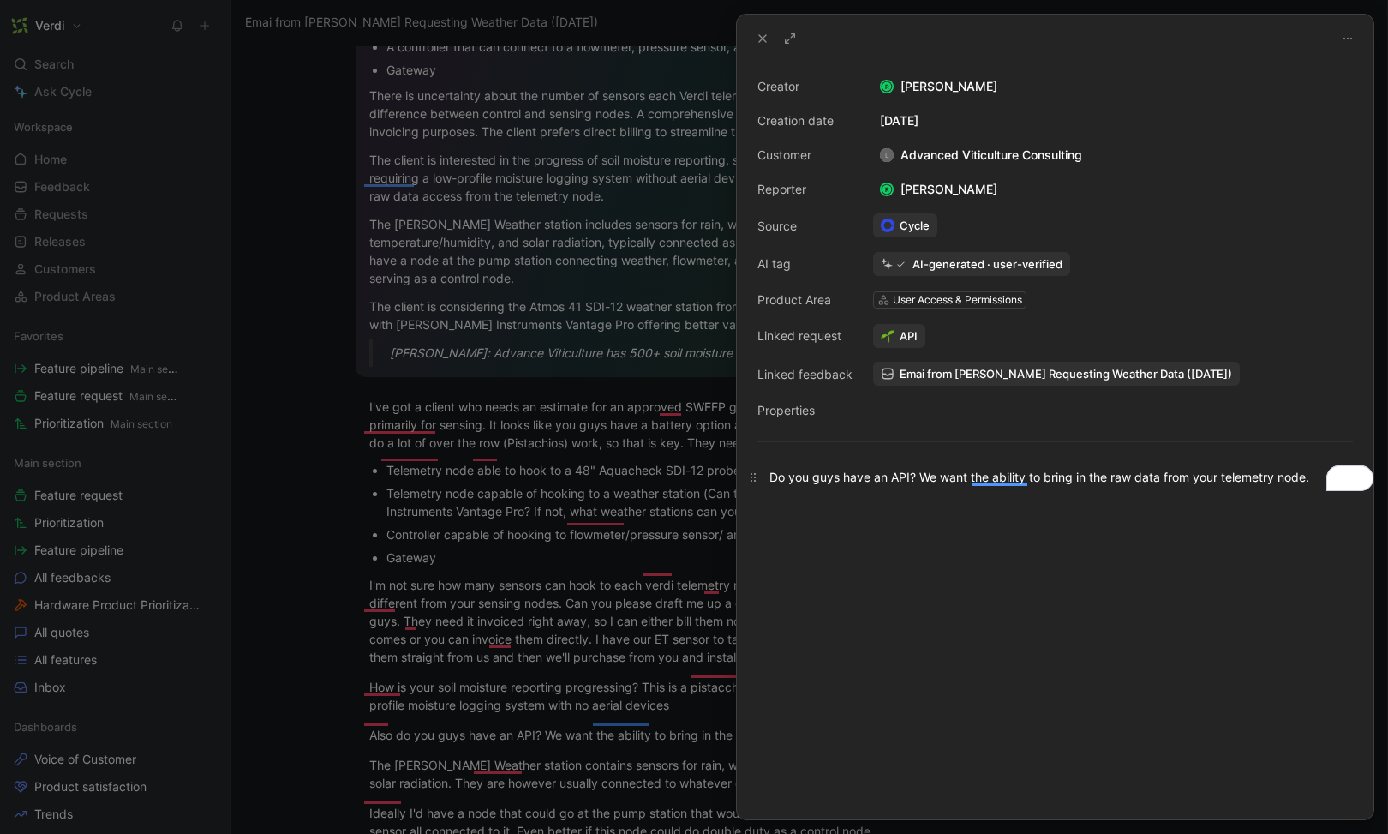
click at [825, 480] on div "Do you guys have an API? We want the ability to bring in the raw data from your…" at bounding box center [1056, 477] width 572 height 18
click at [908, 477] on div "Do [PERSON_NAME] have an API? We want the ability to bring in the raw data from…" at bounding box center [1056, 486] width 572 height 36
click at [939, 501] on div "Do [PERSON_NAME] have an API? Advanced Viticulture wants the ability to bring i…" at bounding box center [1056, 486] width 572 height 36
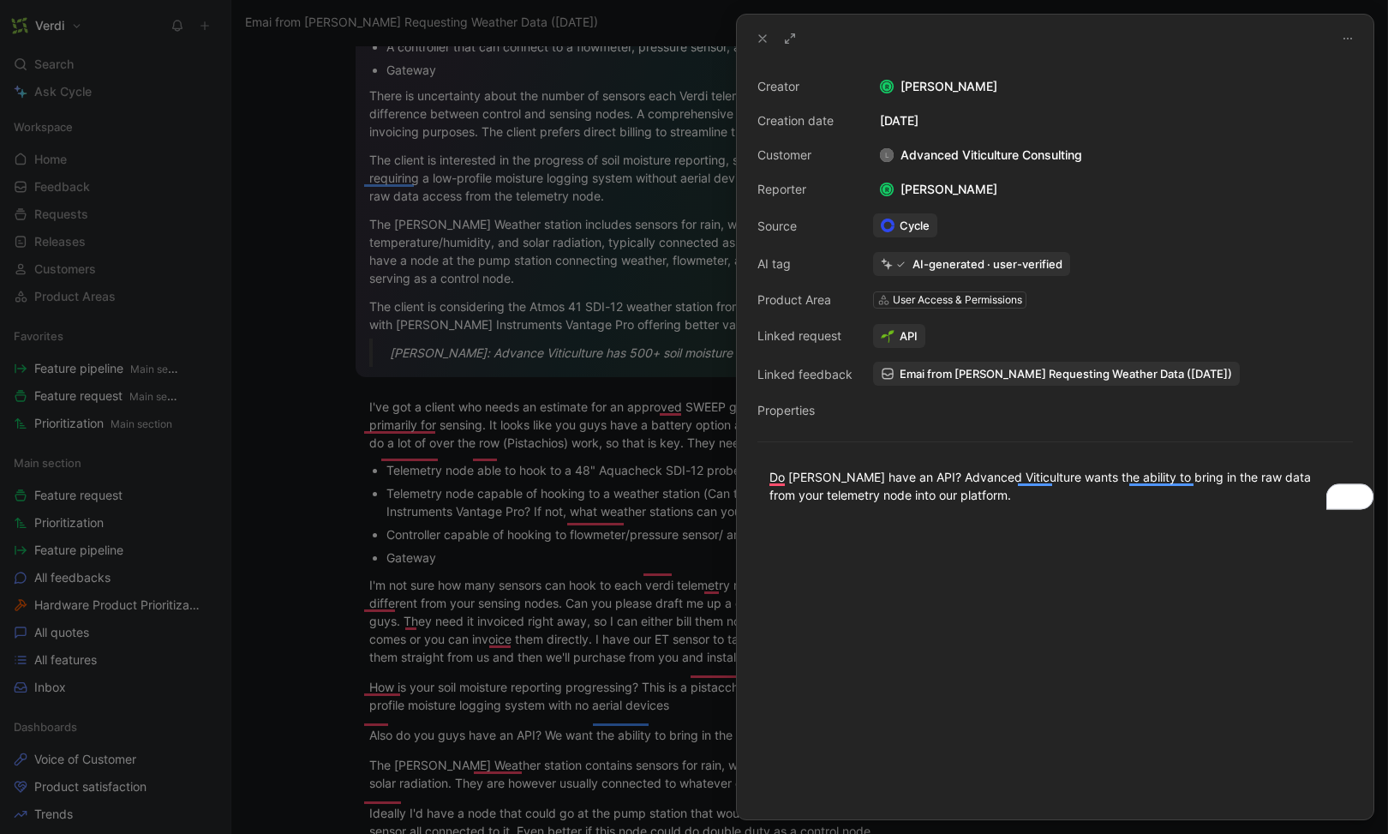
click at [802, 554] on div at bounding box center [1055, 671] width 637 height 297
click at [670, 290] on div at bounding box center [694, 417] width 1388 height 834
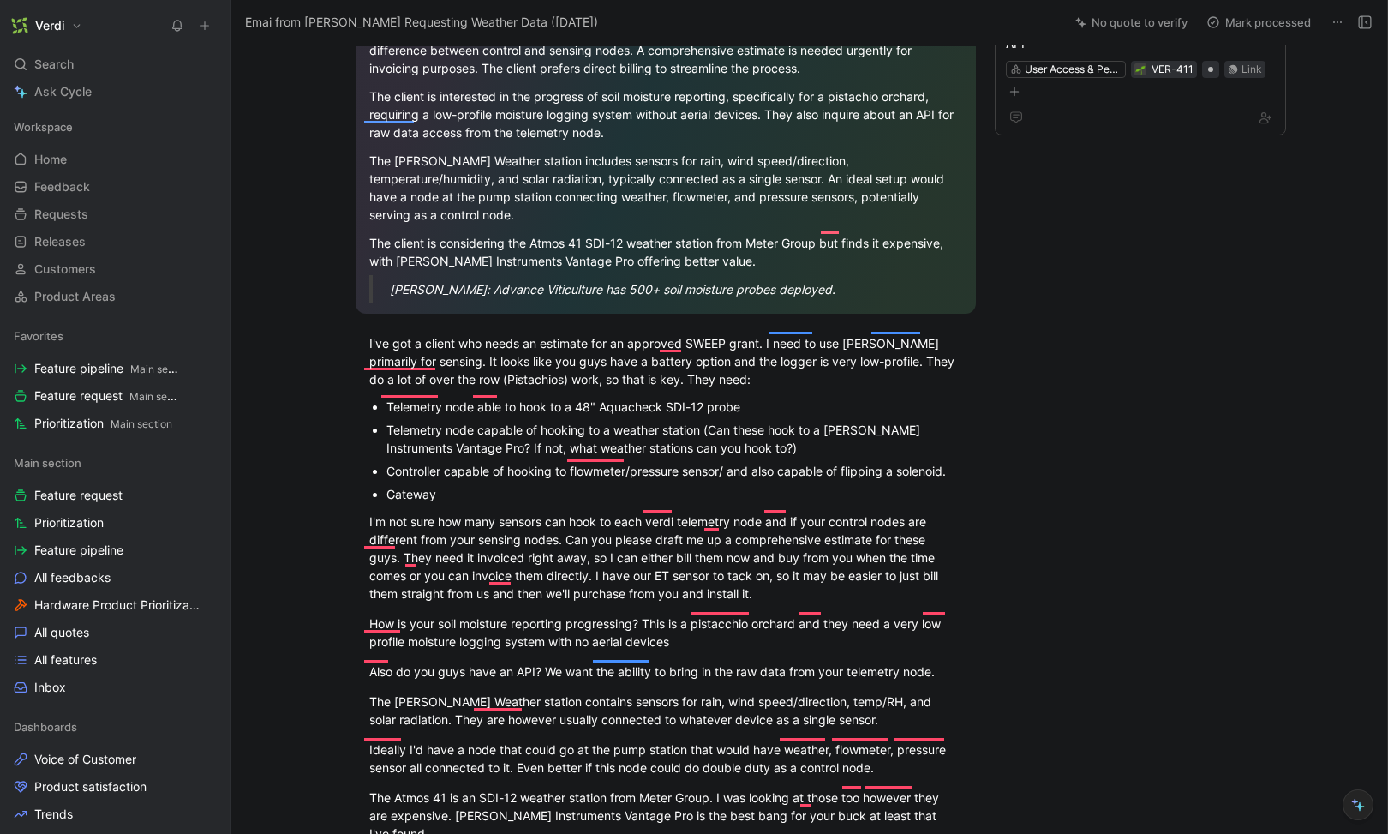
scroll to position [415, 0]
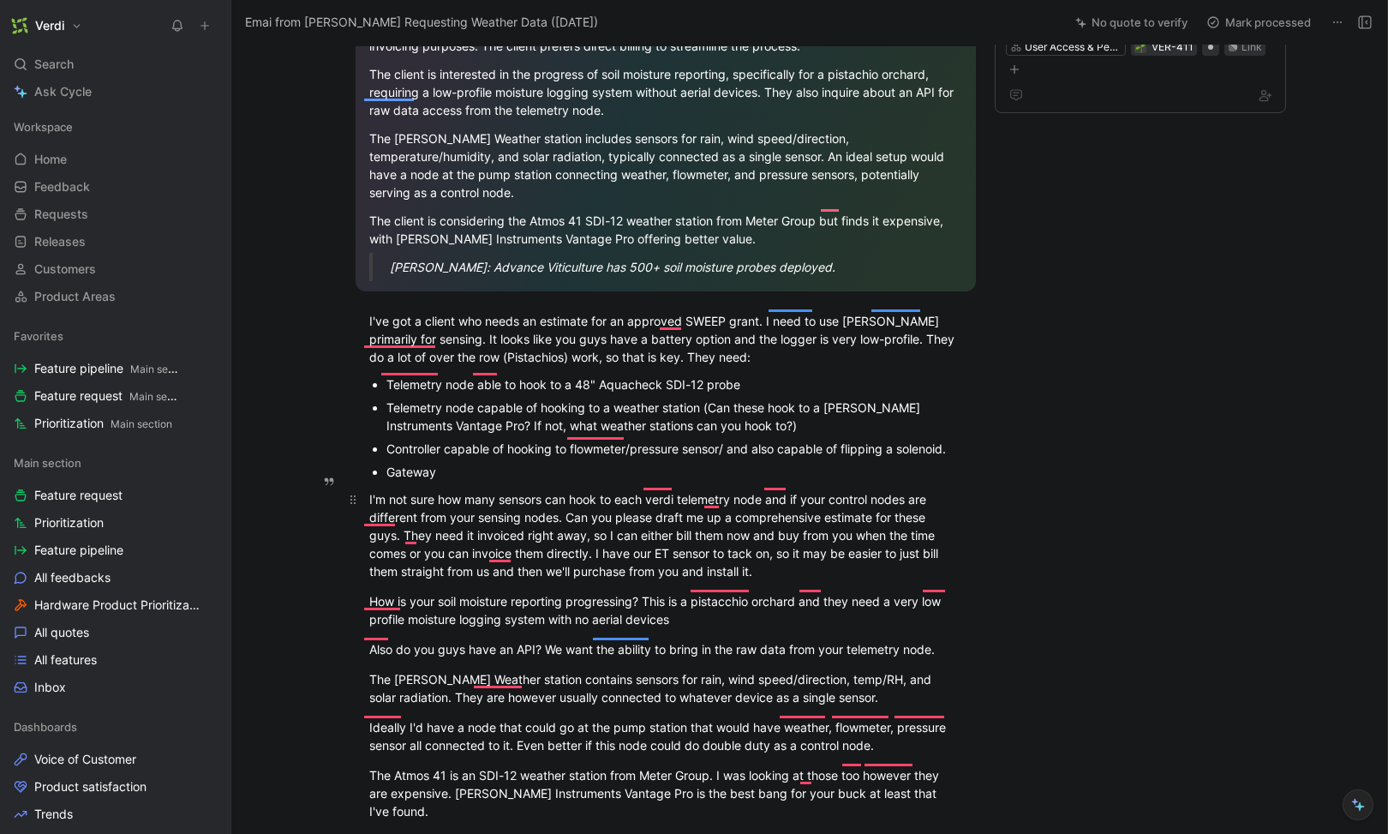
click at [878, 521] on div "I'm not sure how many sensors can hook to each verdi telemetry node and if your…" at bounding box center [665, 535] width 593 height 90
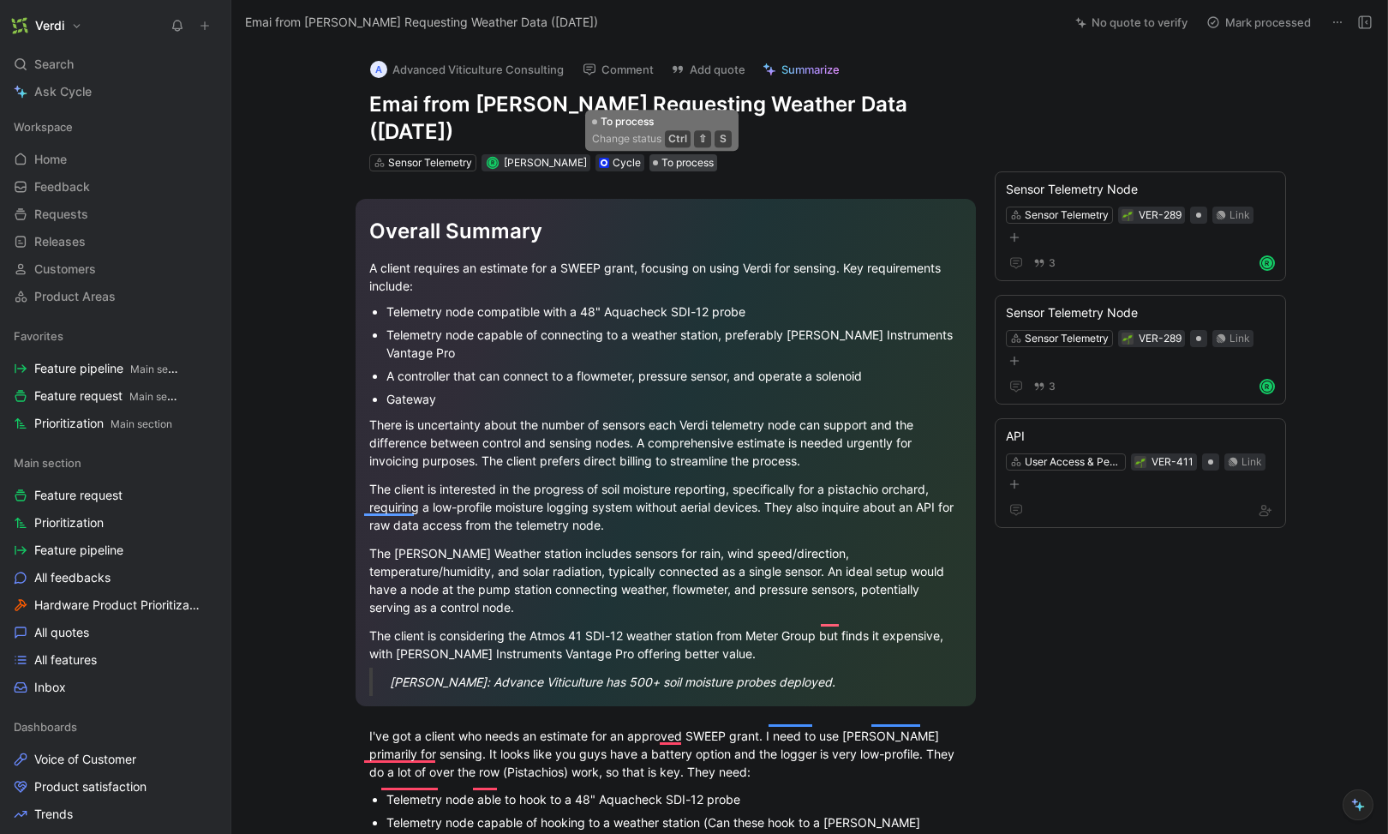
click at [662, 164] on span "To process" at bounding box center [688, 162] width 52 height 17
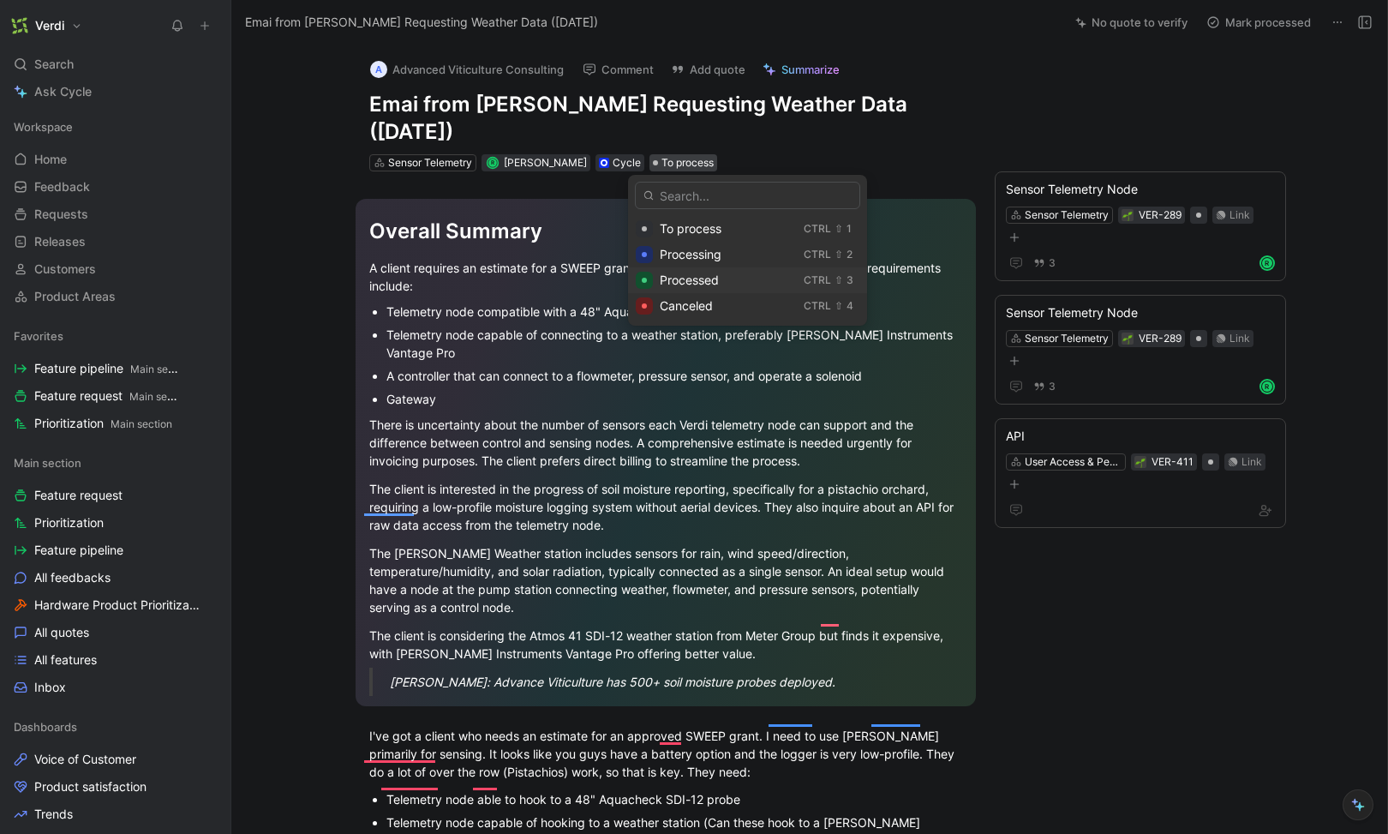
click at [698, 281] on span "Processed" at bounding box center [689, 280] width 59 height 15
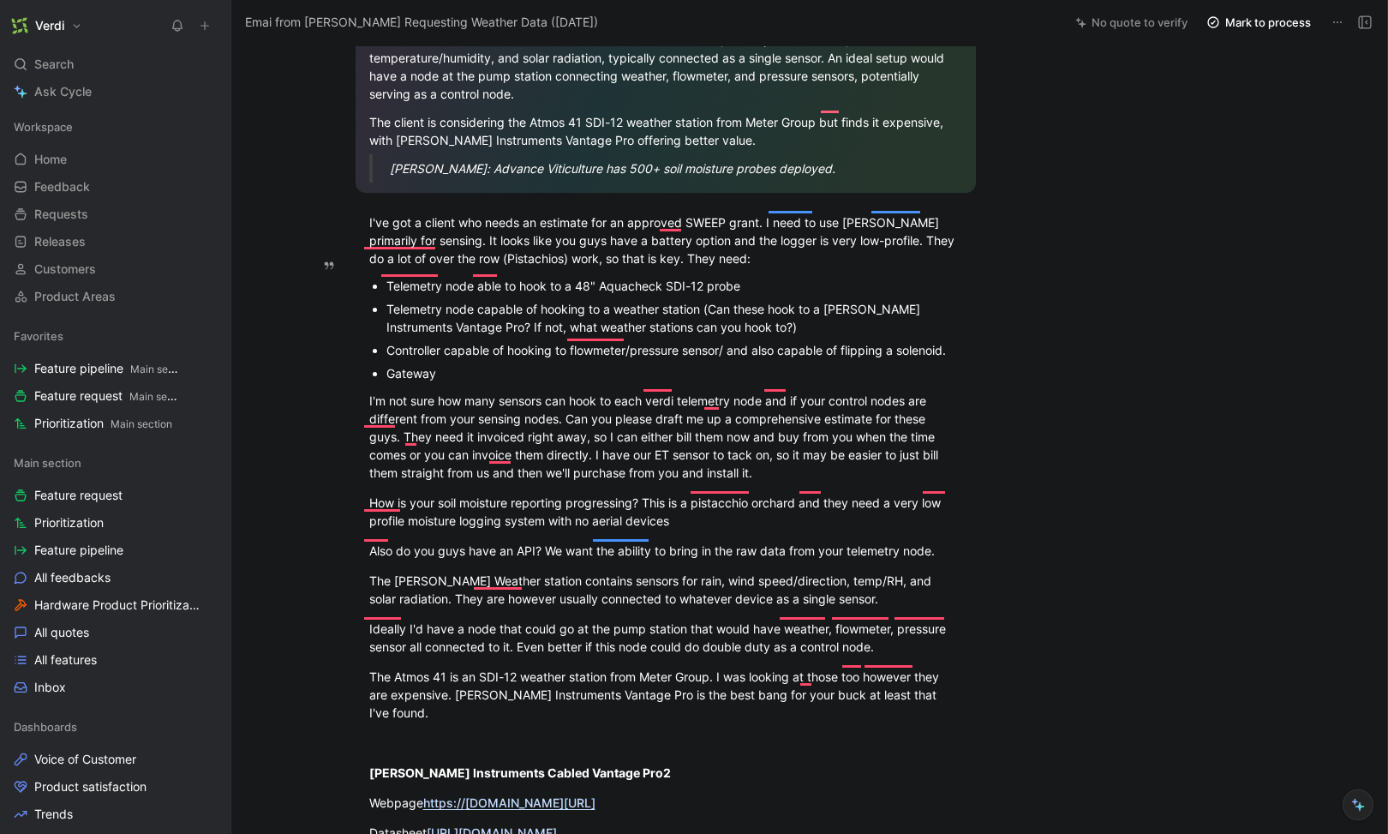
scroll to position [536, 0]
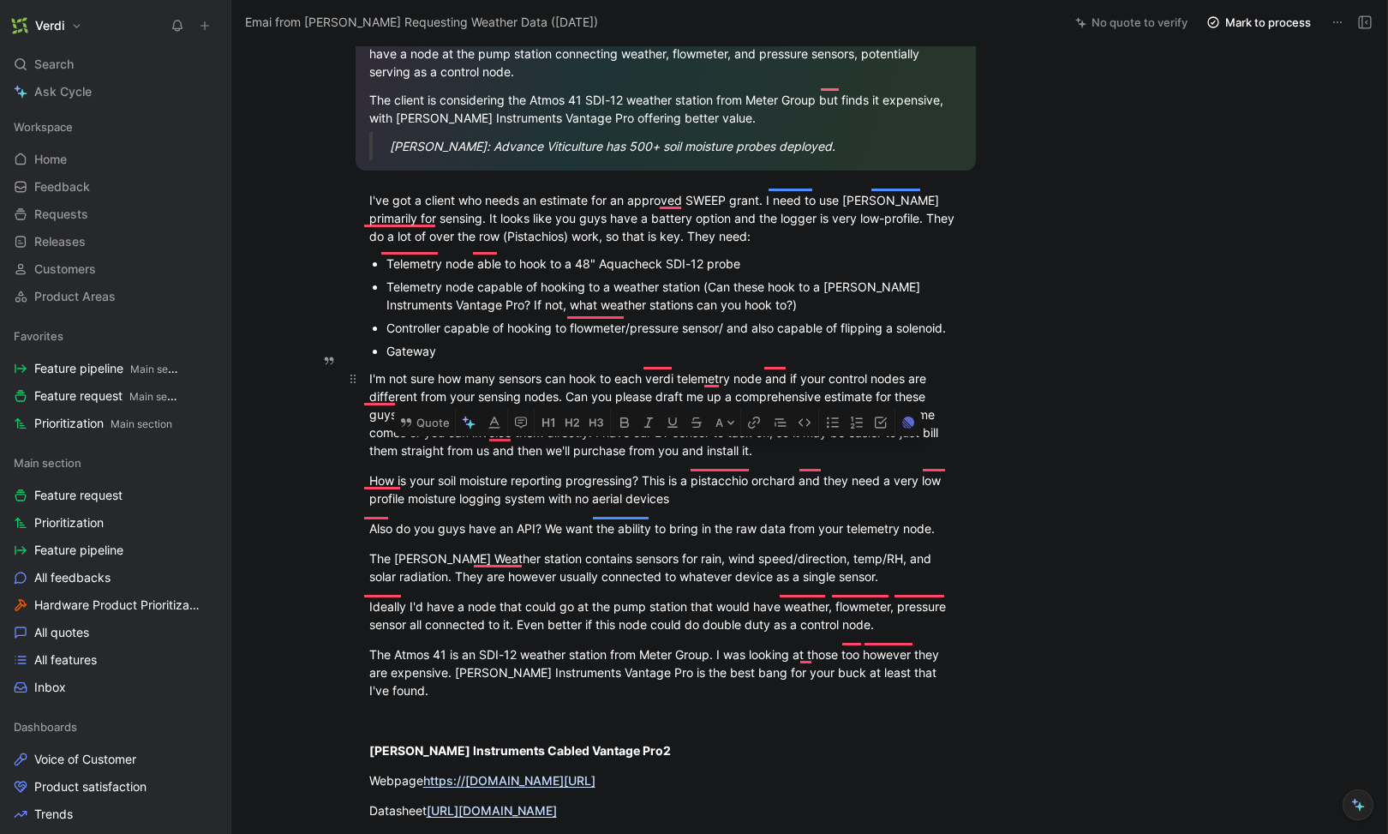
drag, startPoint x: 590, startPoint y: 415, endPoint x: 722, endPoint y: 411, distance: 132.0
click at [722, 411] on div "I'm not sure how many sensors can hook to each verdi telemetry node and if your…" at bounding box center [665, 414] width 593 height 90
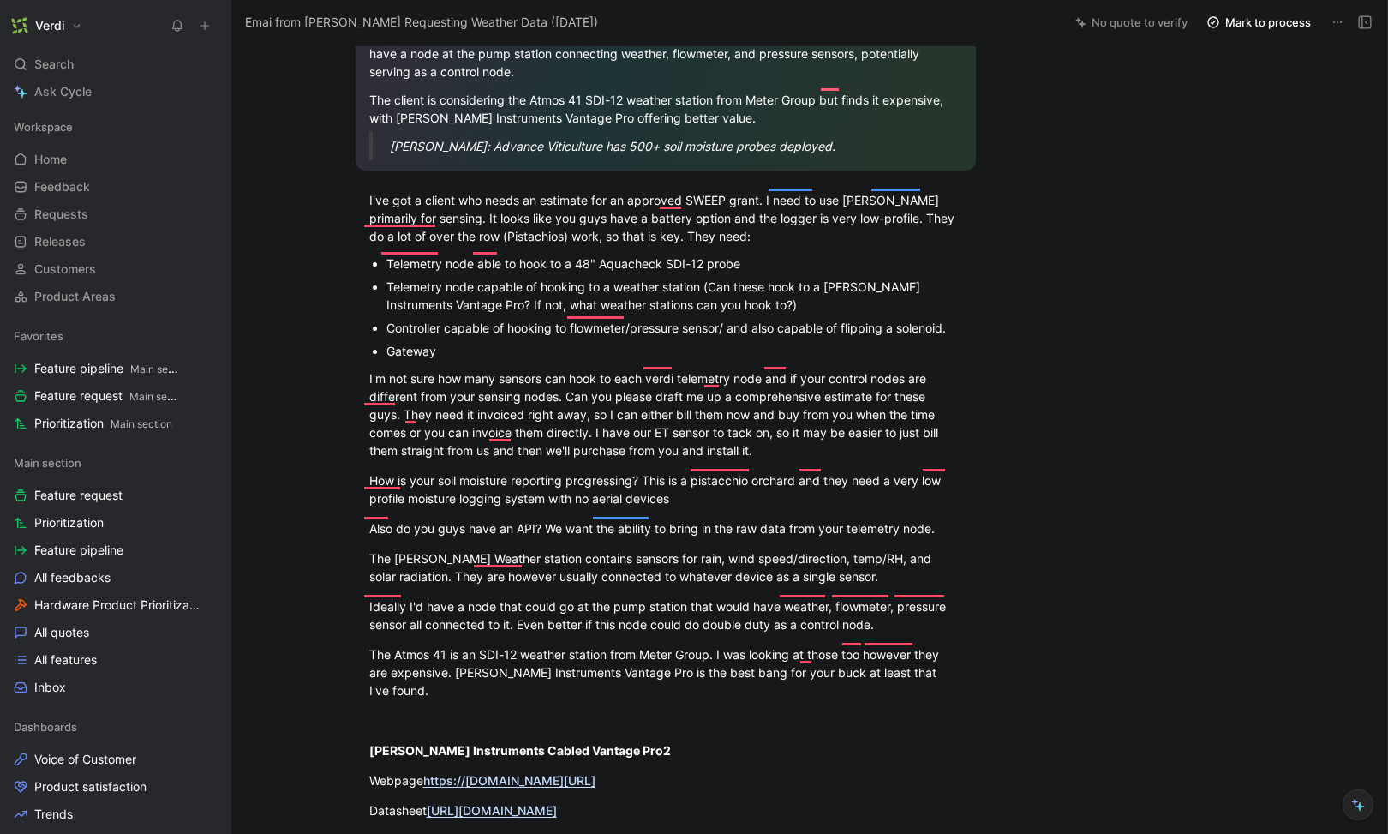
scroll to position [0, 0]
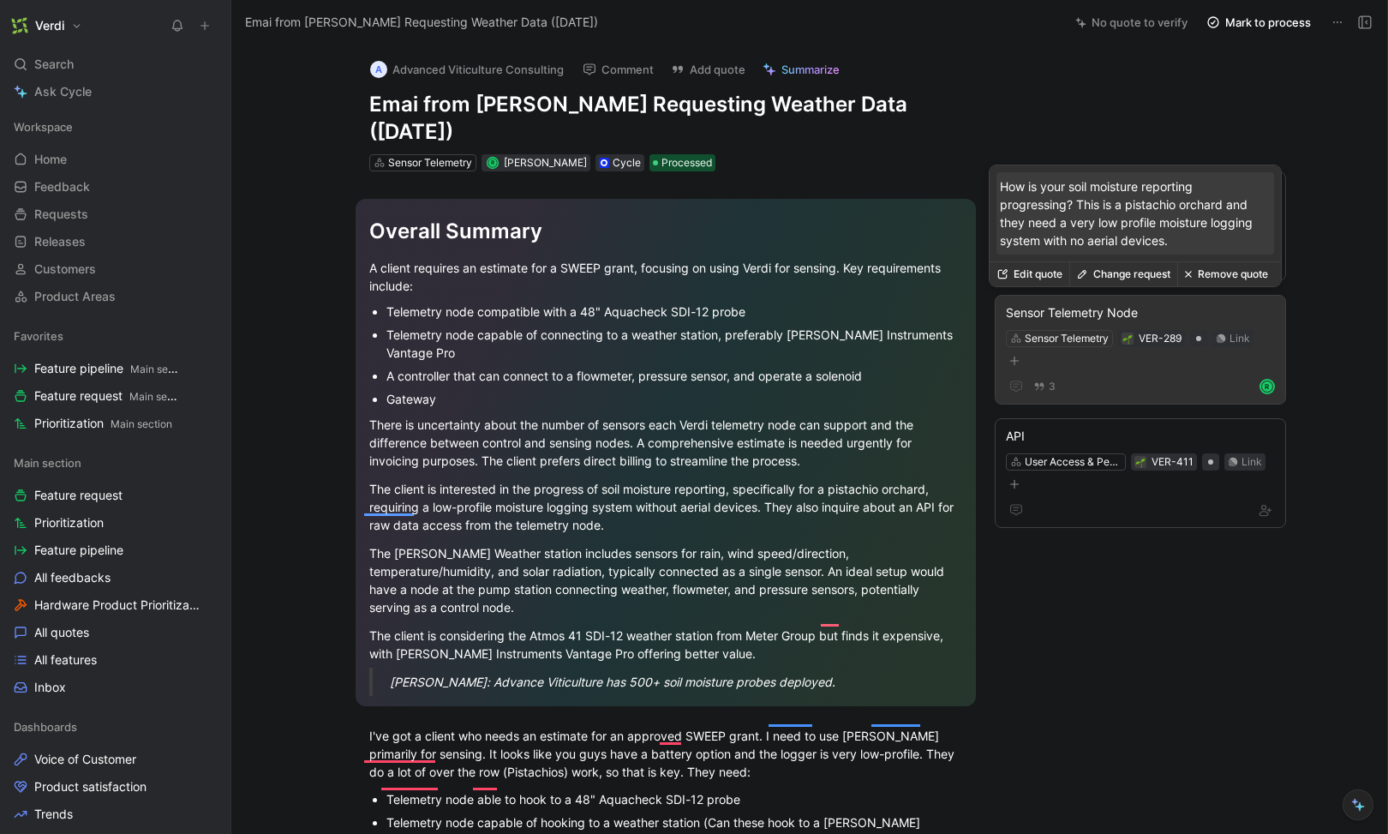
click at [1046, 280] on button "Edit quote" at bounding box center [1030, 274] width 80 height 24
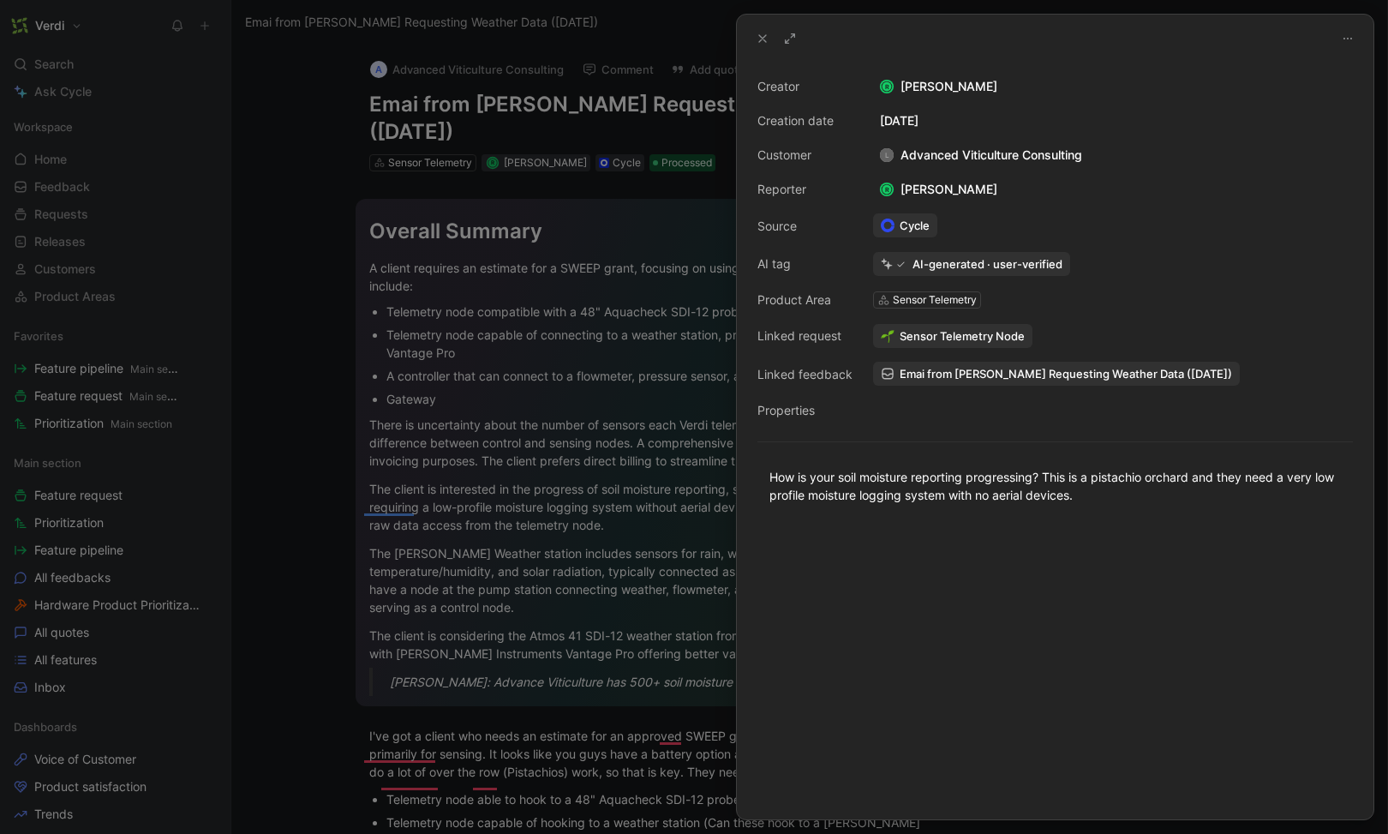
click at [556, 297] on div at bounding box center [694, 417] width 1388 height 834
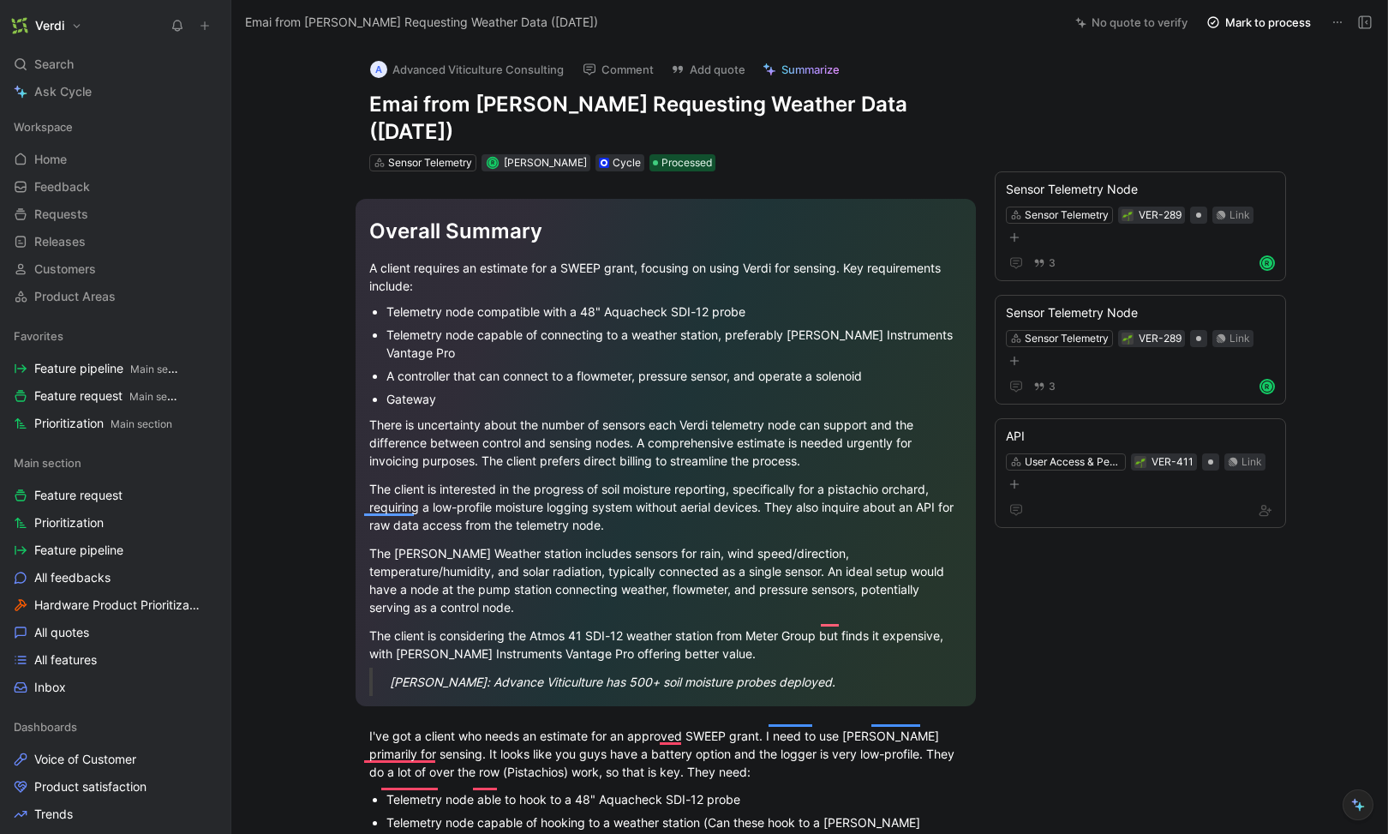
scroll to position [34, 0]
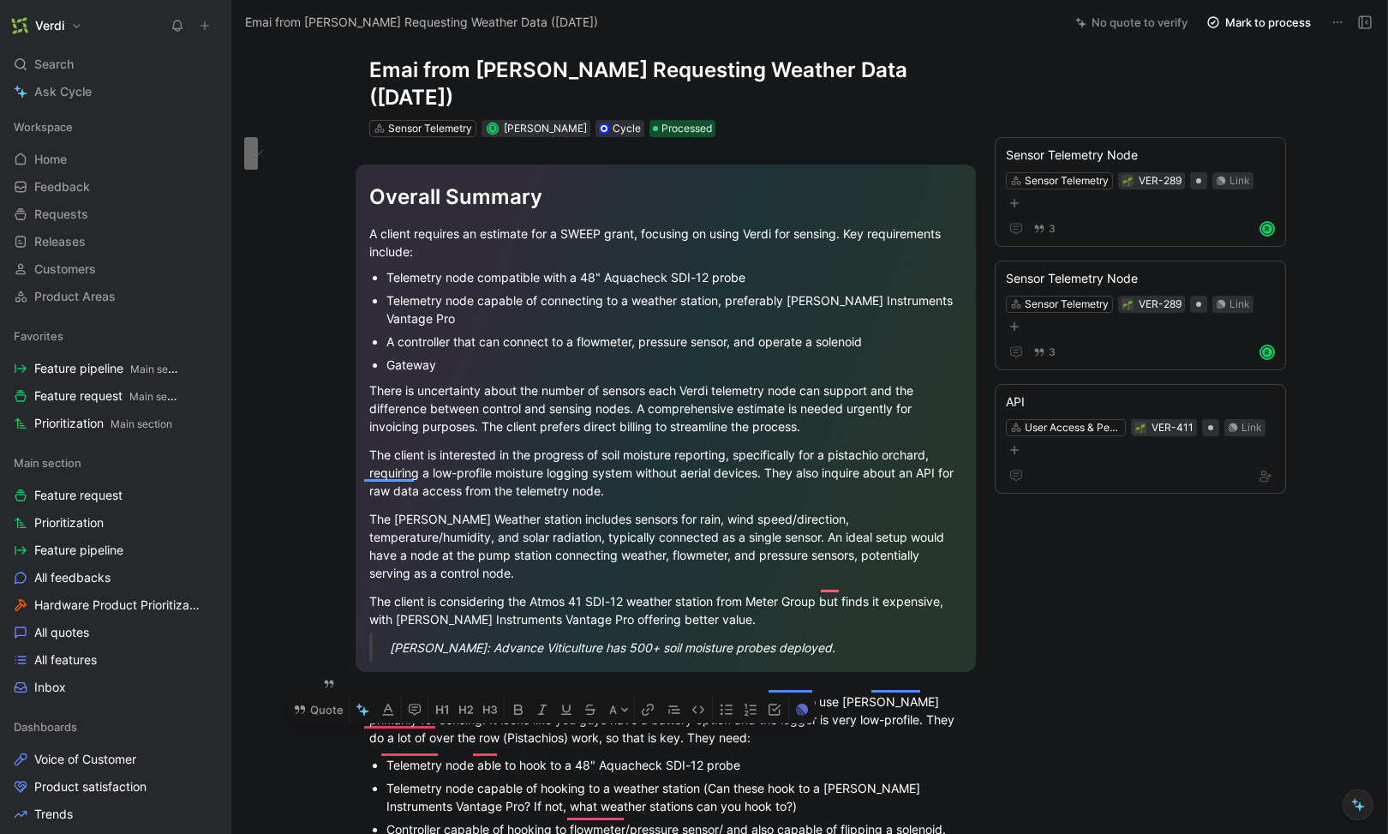
drag, startPoint x: 734, startPoint y: 718, endPoint x: 413, endPoint y: 704, distance: 321.7
click at [413, 704] on div "I've got a client who needs an estimate for an approved SWEEP grant. I need to …" at bounding box center [665, 719] width 593 height 54
copy div "It looks like you guys have a battery option and the logger is very low-profile…"
click at [775, 722] on div "I've got a client who needs an estimate for an approved SWEEP grant. I need to …" at bounding box center [665, 719] width 593 height 54
drag, startPoint x: 768, startPoint y: 712, endPoint x: 399, endPoint y: 686, distance: 369.5
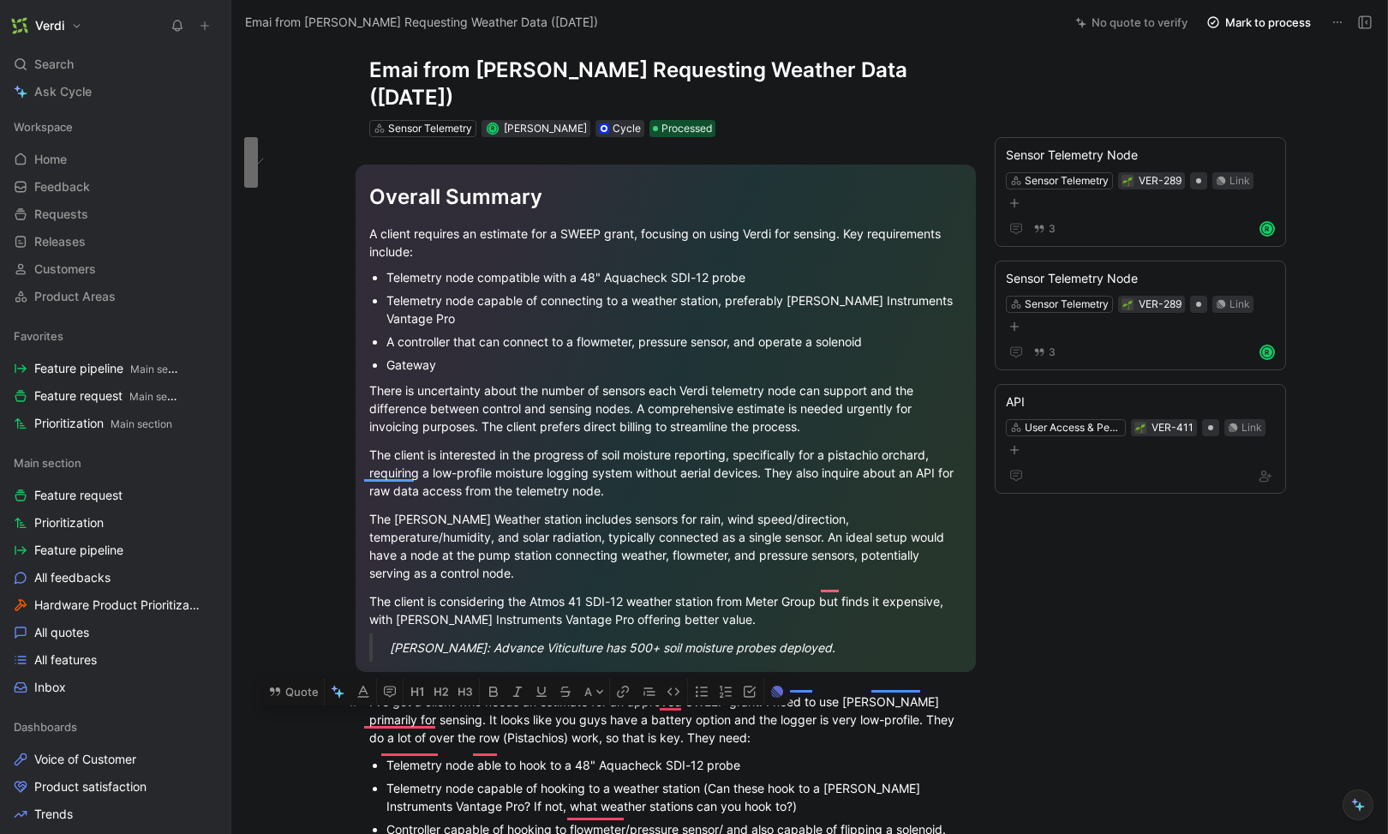
click at [359, 687] on p "I've got a client who needs an estimate for an approved SWEEP grant. I need to …" at bounding box center [666, 719] width 658 height 64
copy div "I've got a client who needs an estimate for an approved SWEEP grant. I need to …"
drag, startPoint x: 668, startPoint y: 726, endPoint x: 350, endPoint y: 674, distance: 323.1
click at [350, 674] on div "Overall Summary A client requires an estimate for a SWEEP grant, focusing on us…" at bounding box center [665, 783] width 796 height 1292
copy div "I've got a client who needs an estimate for an approved SWEEP grant. I need to …"
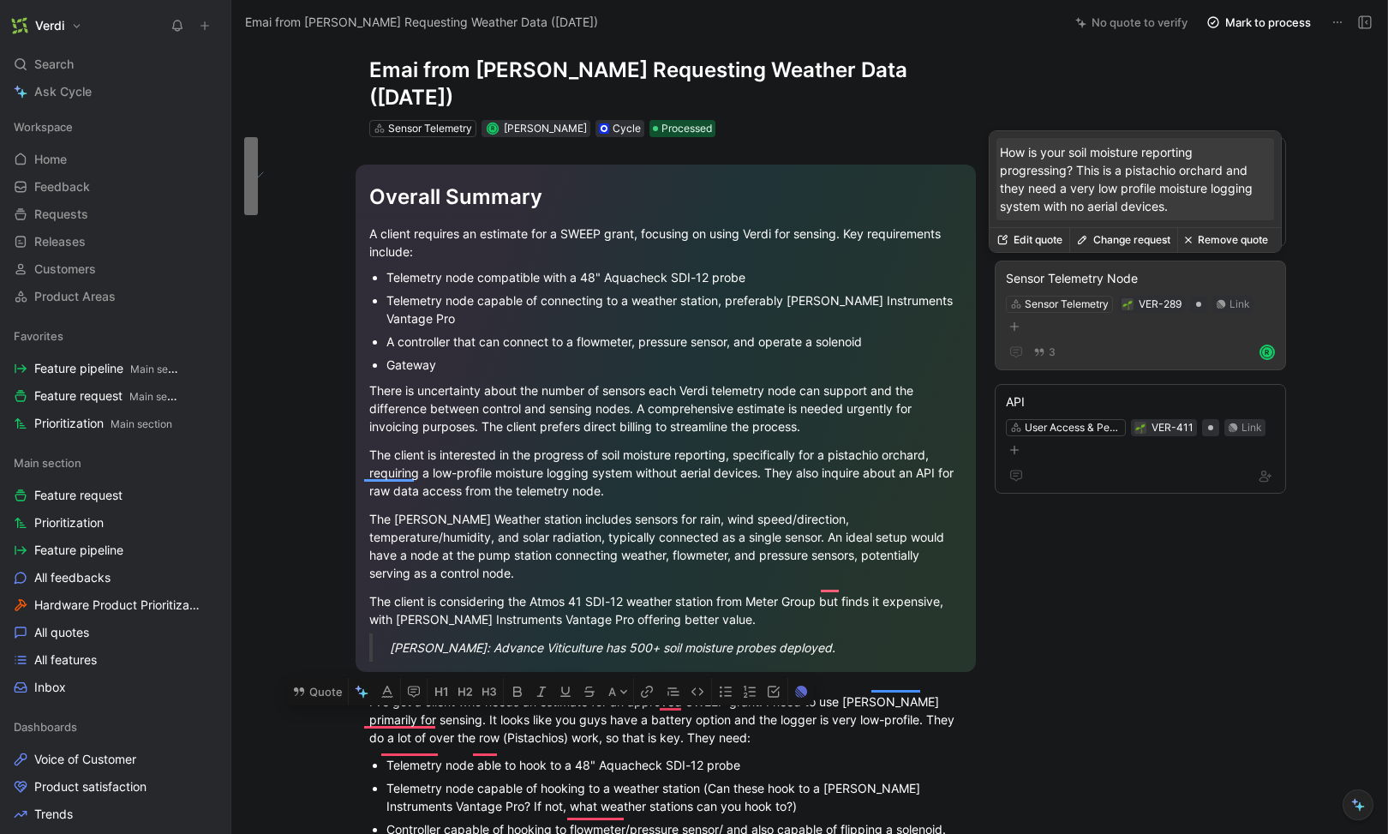
click at [1034, 244] on button "Edit quote" at bounding box center [1030, 240] width 80 height 24
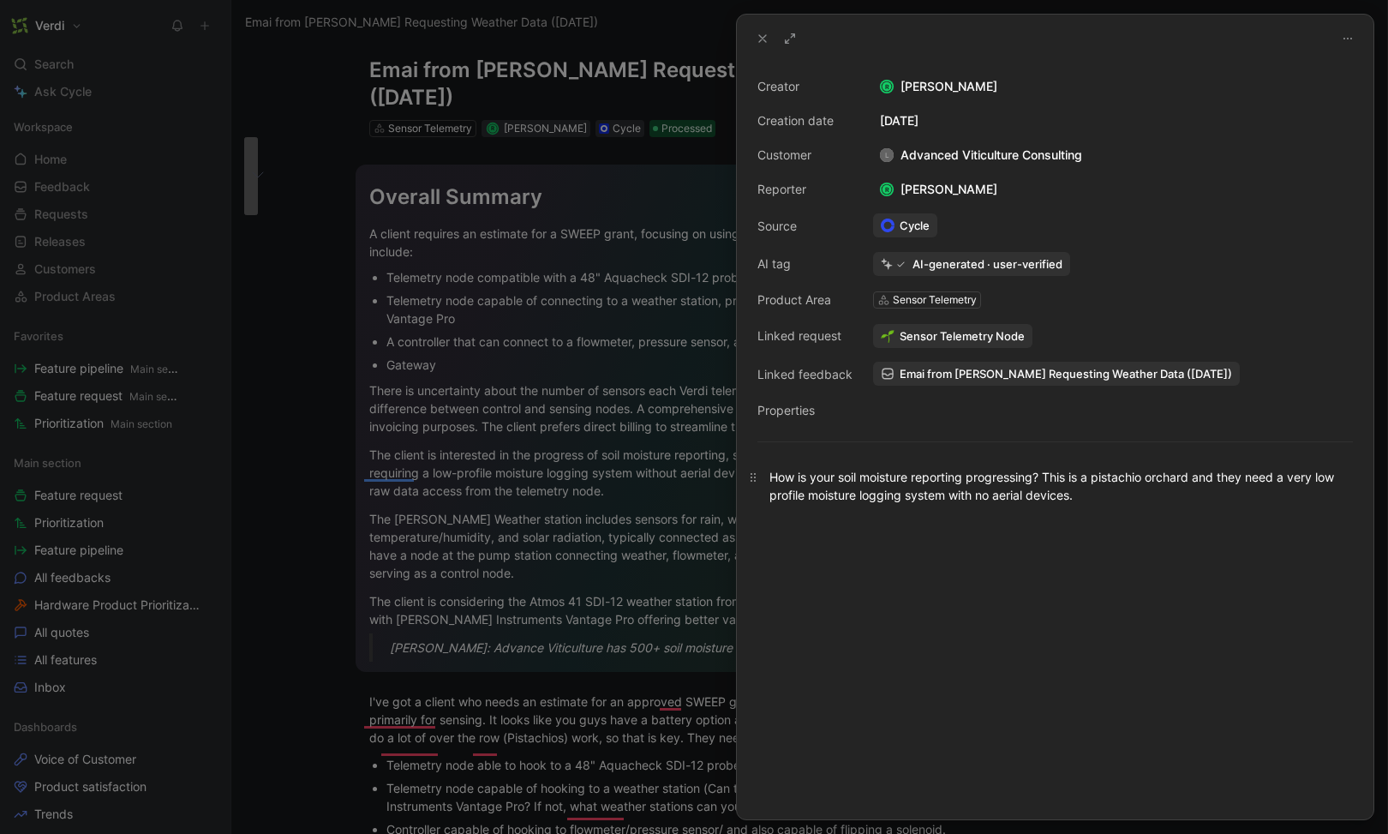
click at [1141, 501] on div "How is your soil moisture reporting progressing? This is a pistachio orchard an…" at bounding box center [1056, 486] width 572 height 36
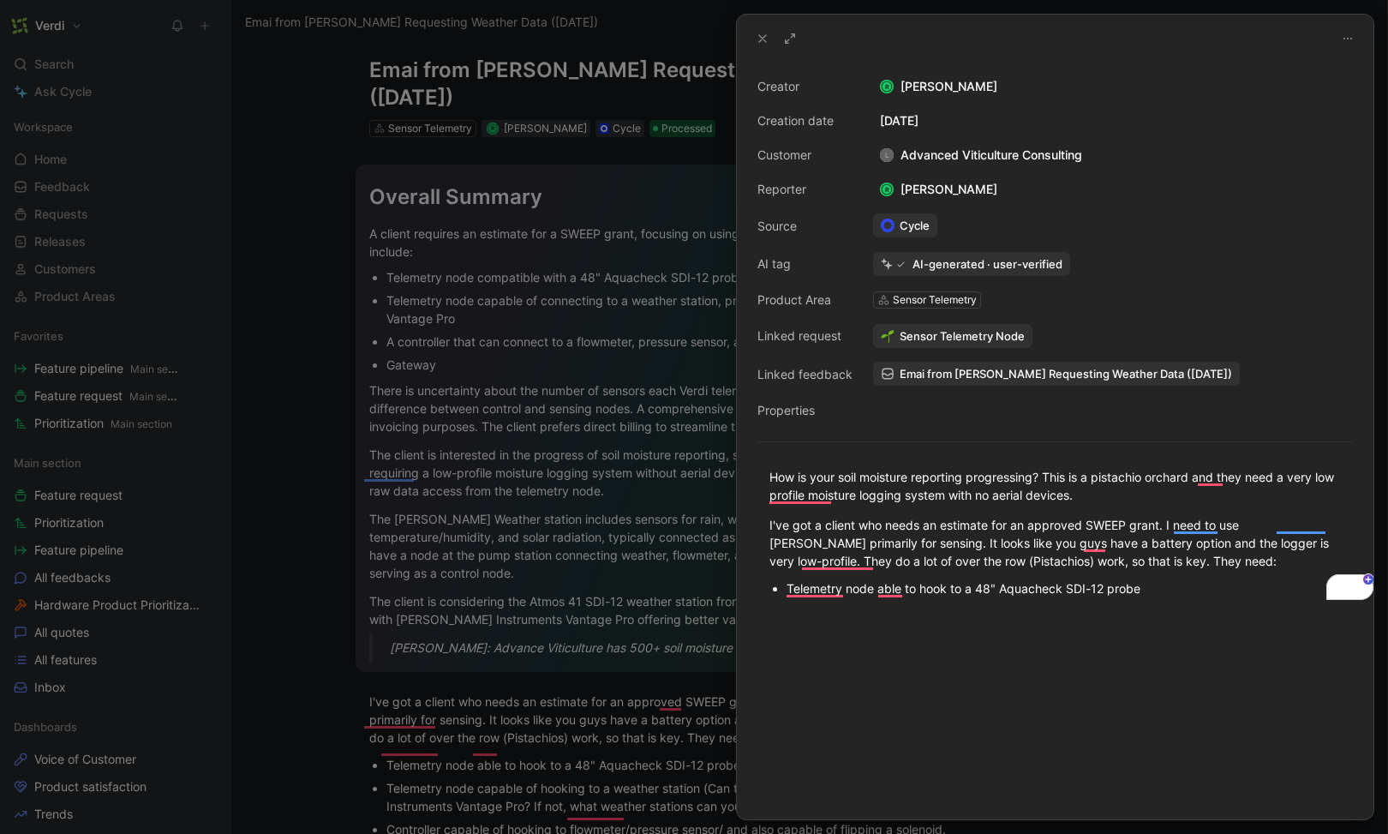
click at [572, 211] on div at bounding box center [694, 417] width 1388 height 834
